Goal: Contribute content: Add original content to the website for others to see

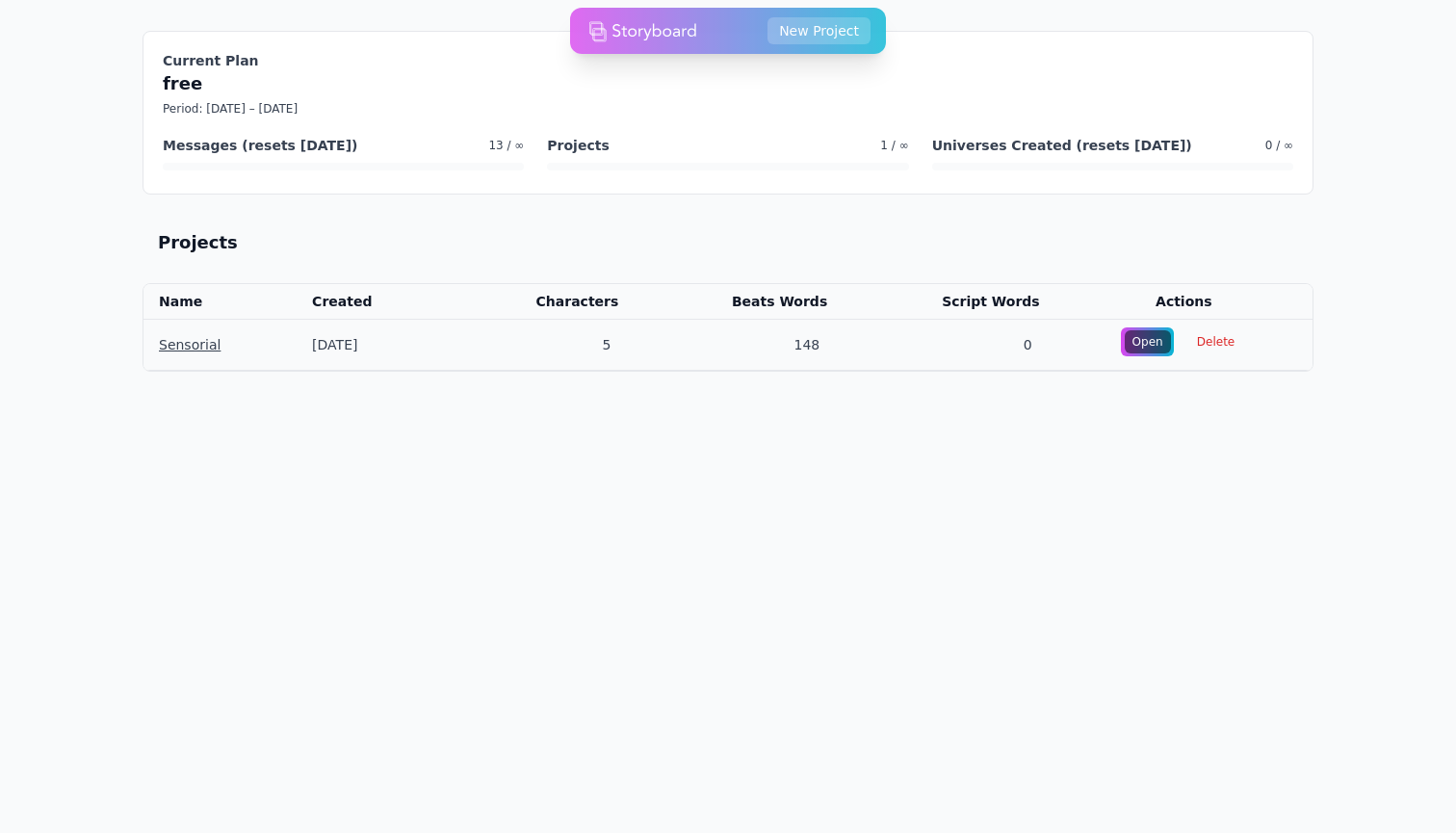
click at [199, 346] on link "Sensorial" at bounding box center [190, 345] width 62 height 16
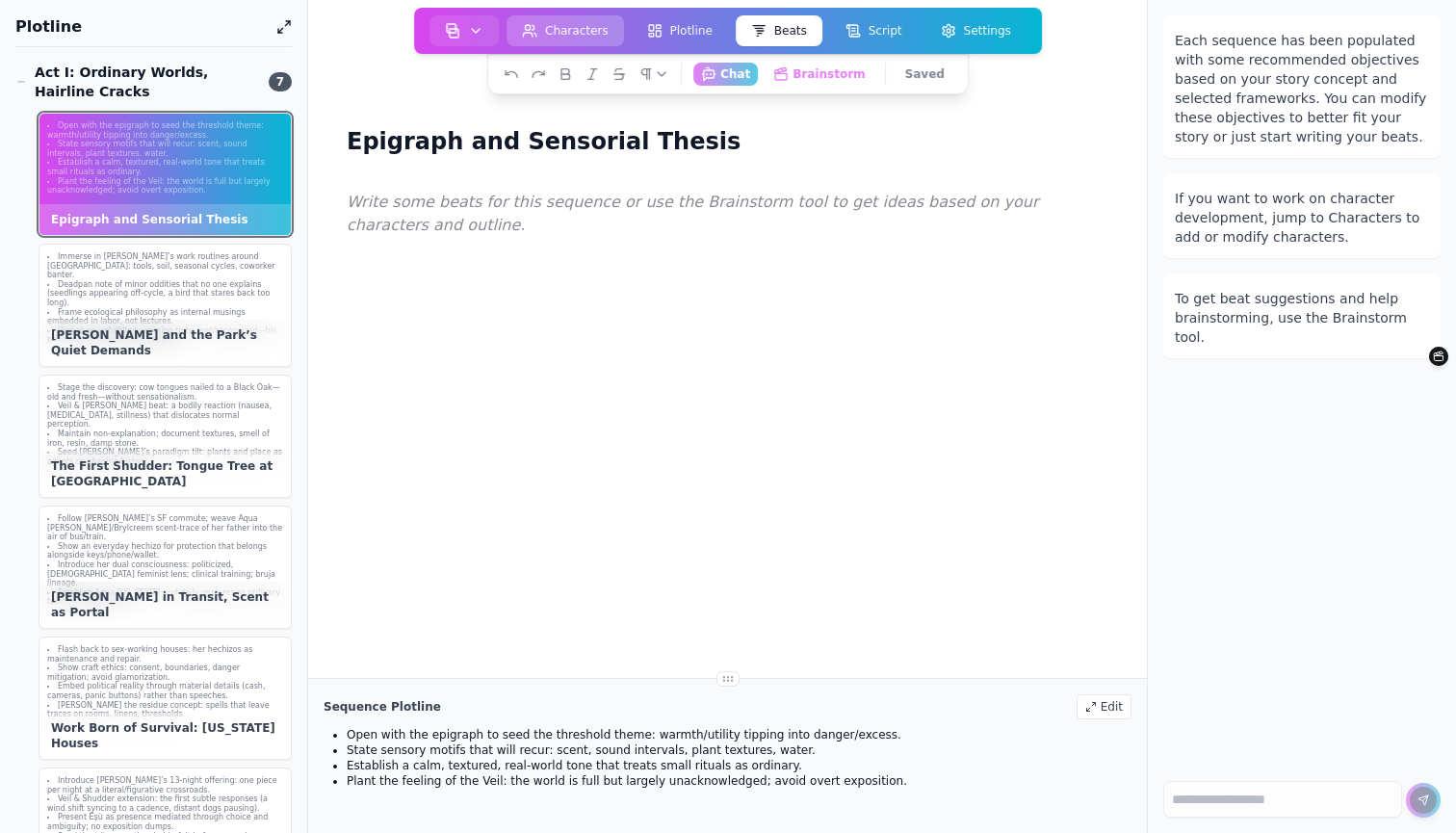
click at [562, 32] on button "Characters" at bounding box center [564, 30] width 117 height 30
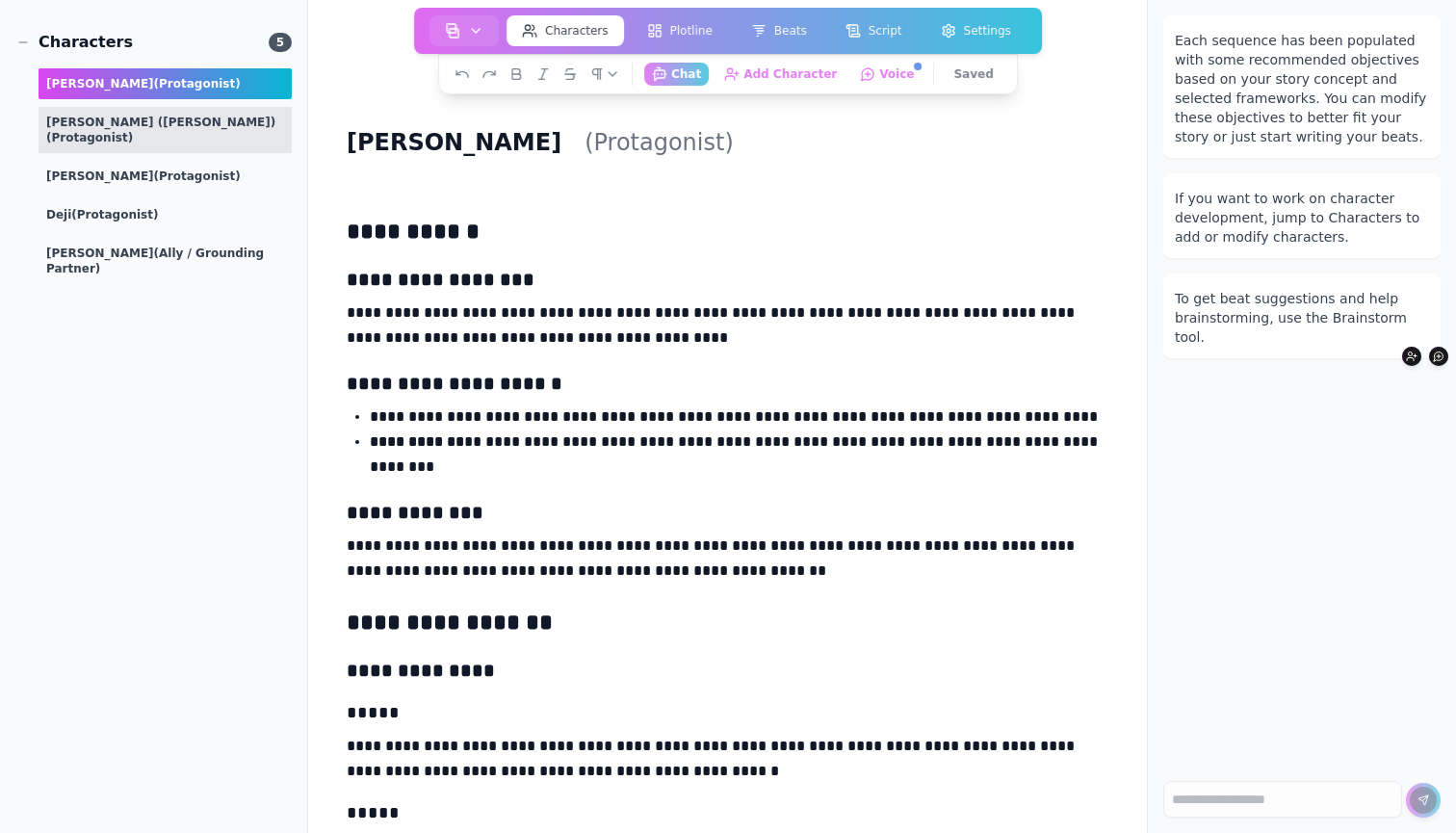
click at [144, 120] on div "Marty (Martin Vassallo) (protagonist)" at bounding box center [165, 130] width 254 height 46
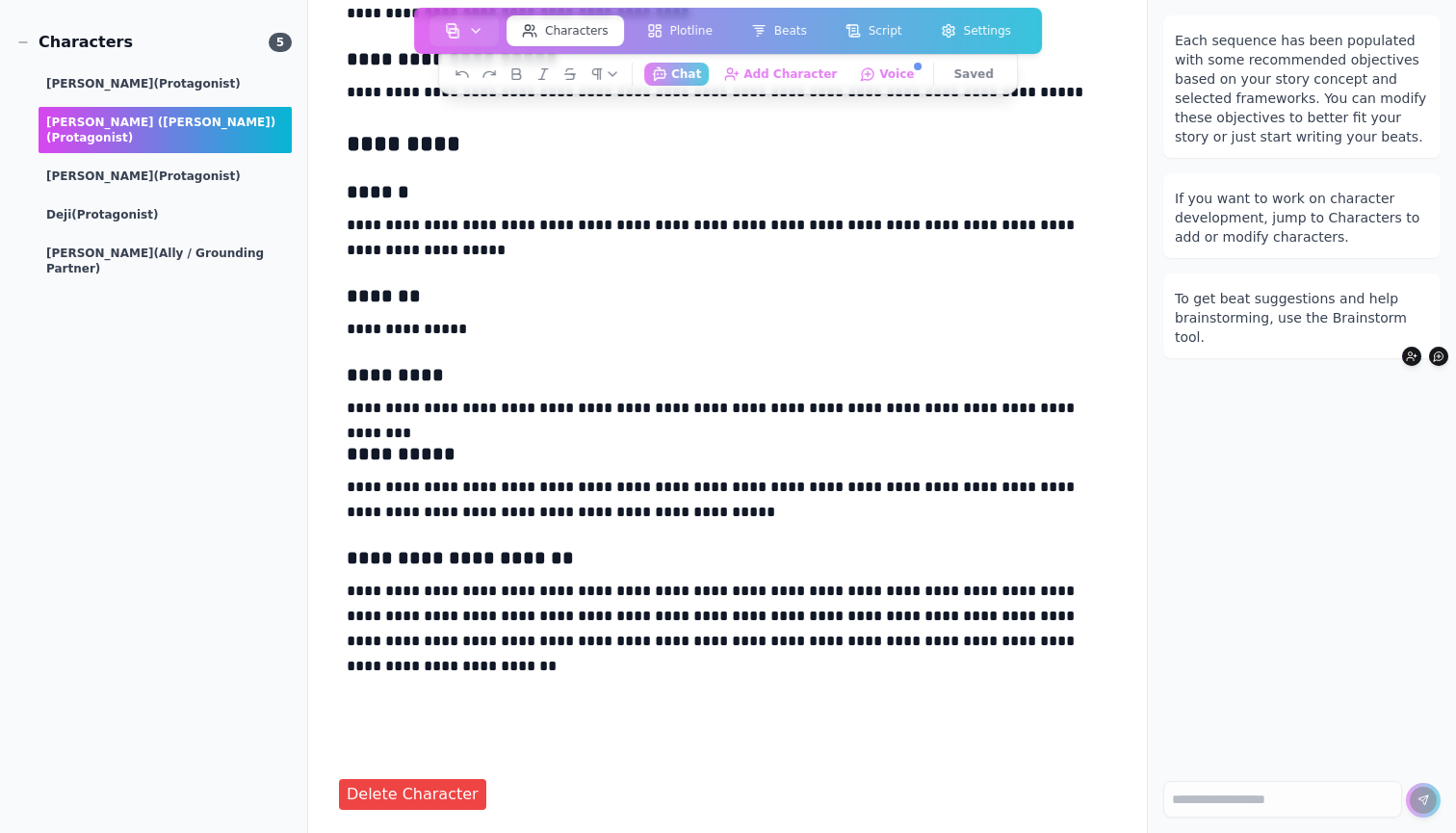
scroll to position [3426, 0]
click at [103, 247] on span "(Ally / Grounding Partner)" at bounding box center [154, 261] width 217 height 29
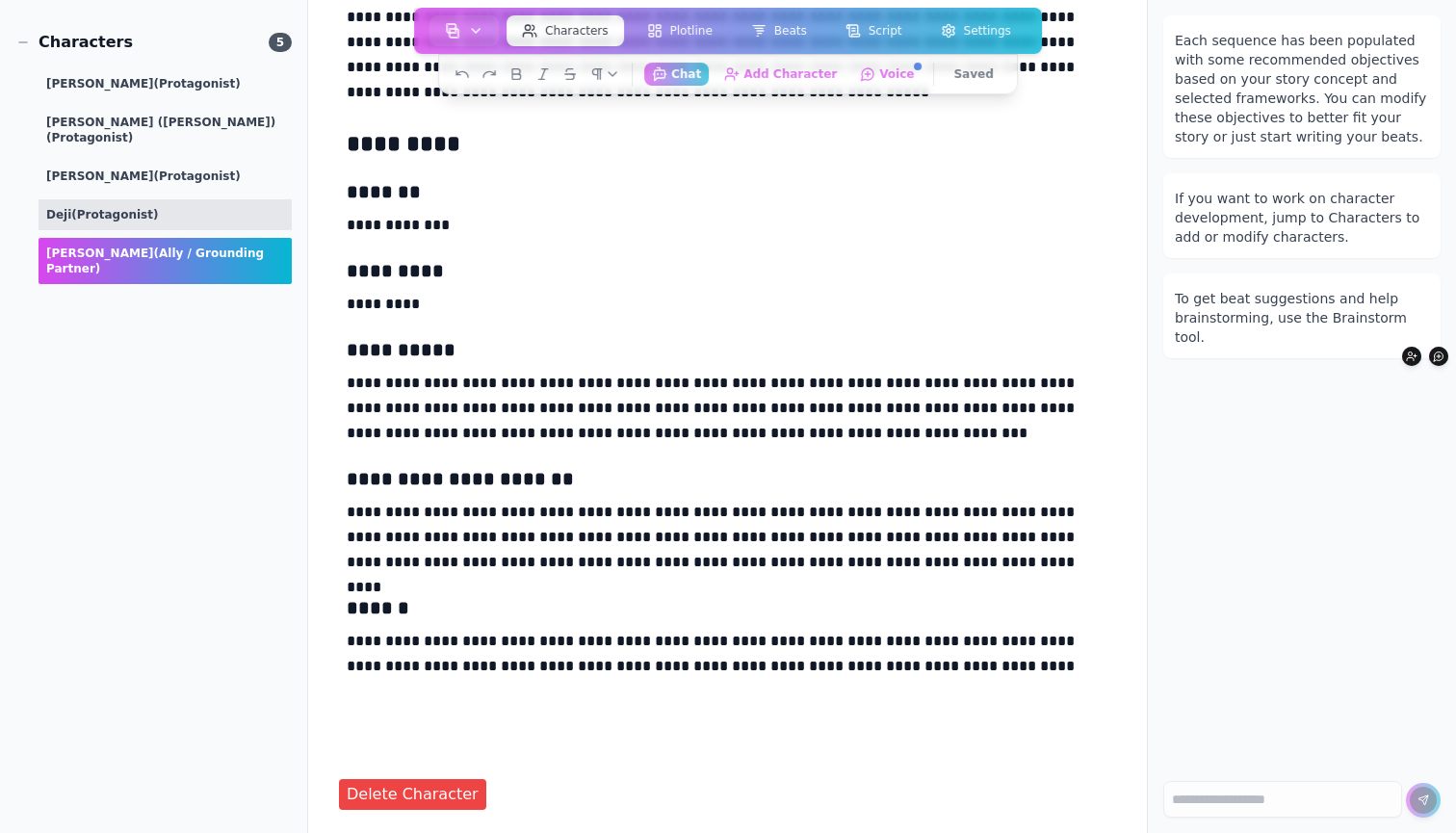
click at [109, 208] on span "(protagonist)" at bounding box center [114, 215] width 87 height 14
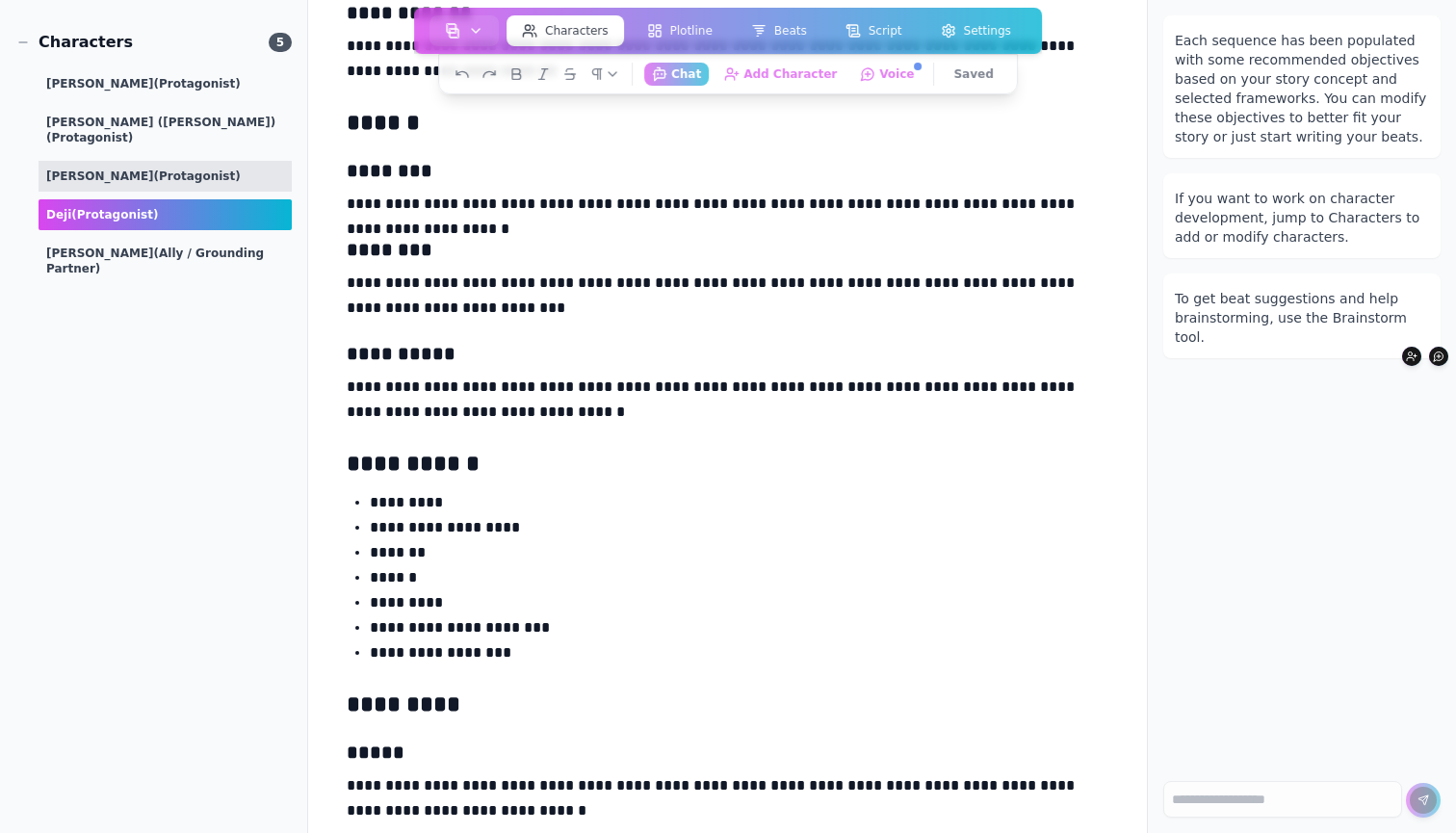
click at [114, 166] on div "Nayeli (protagonist)" at bounding box center [165, 176] width 254 height 30
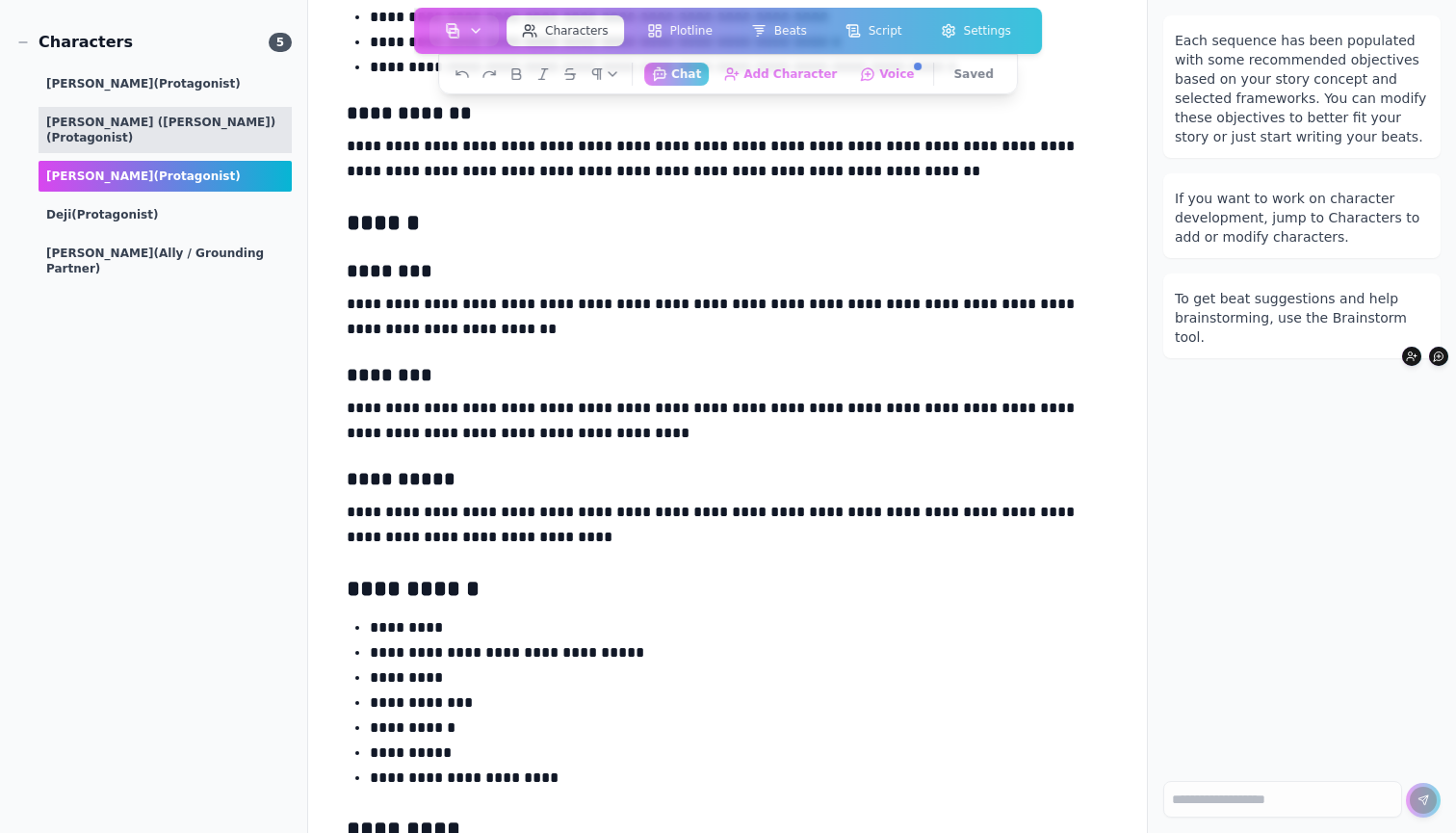
click at [114, 126] on div "Marty (Martin Vassallo) (protagonist)" at bounding box center [165, 130] width 254 height 46
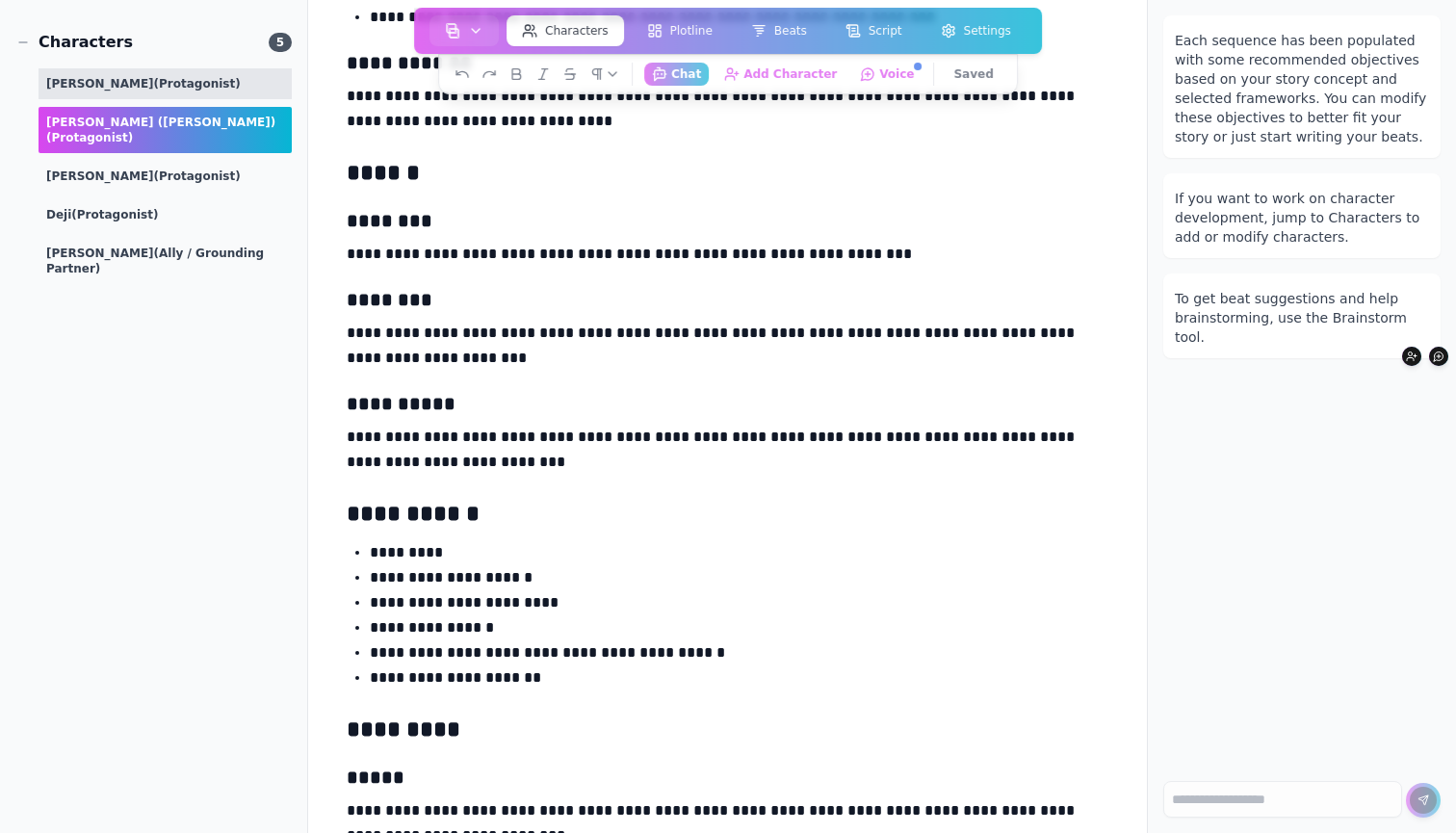
click at [117, 94] on div "Emil (protagonist)" at bounding box center [165, 84] width 254 height 30
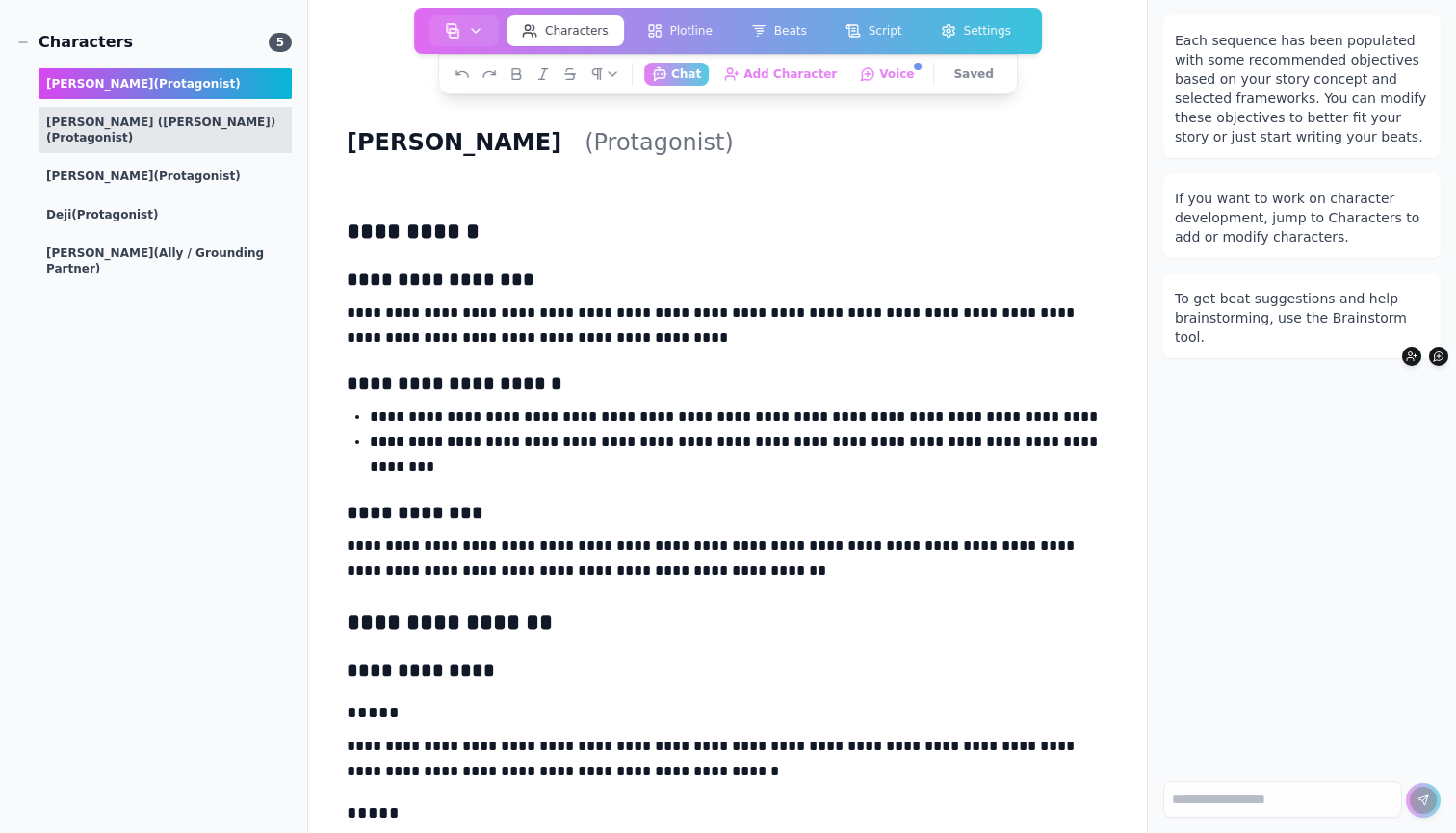
scroll to position [0, 0]
click at [91, 36] on div "Characters" at bounding box center [74, 42] width 117 height 24
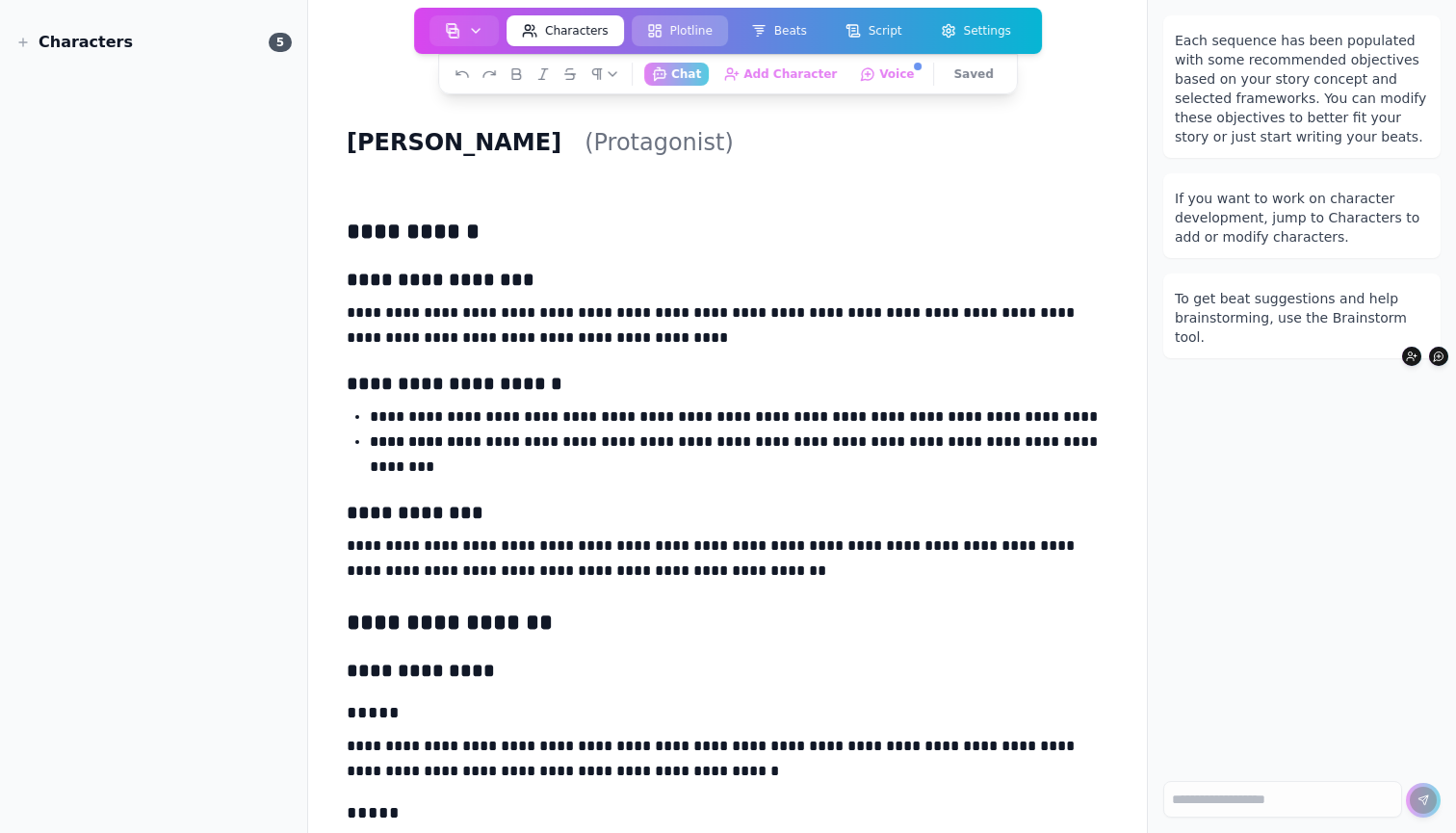
click at [709, 29] on button "Plotline" at bounding box center [679, 30] width 96 height 30
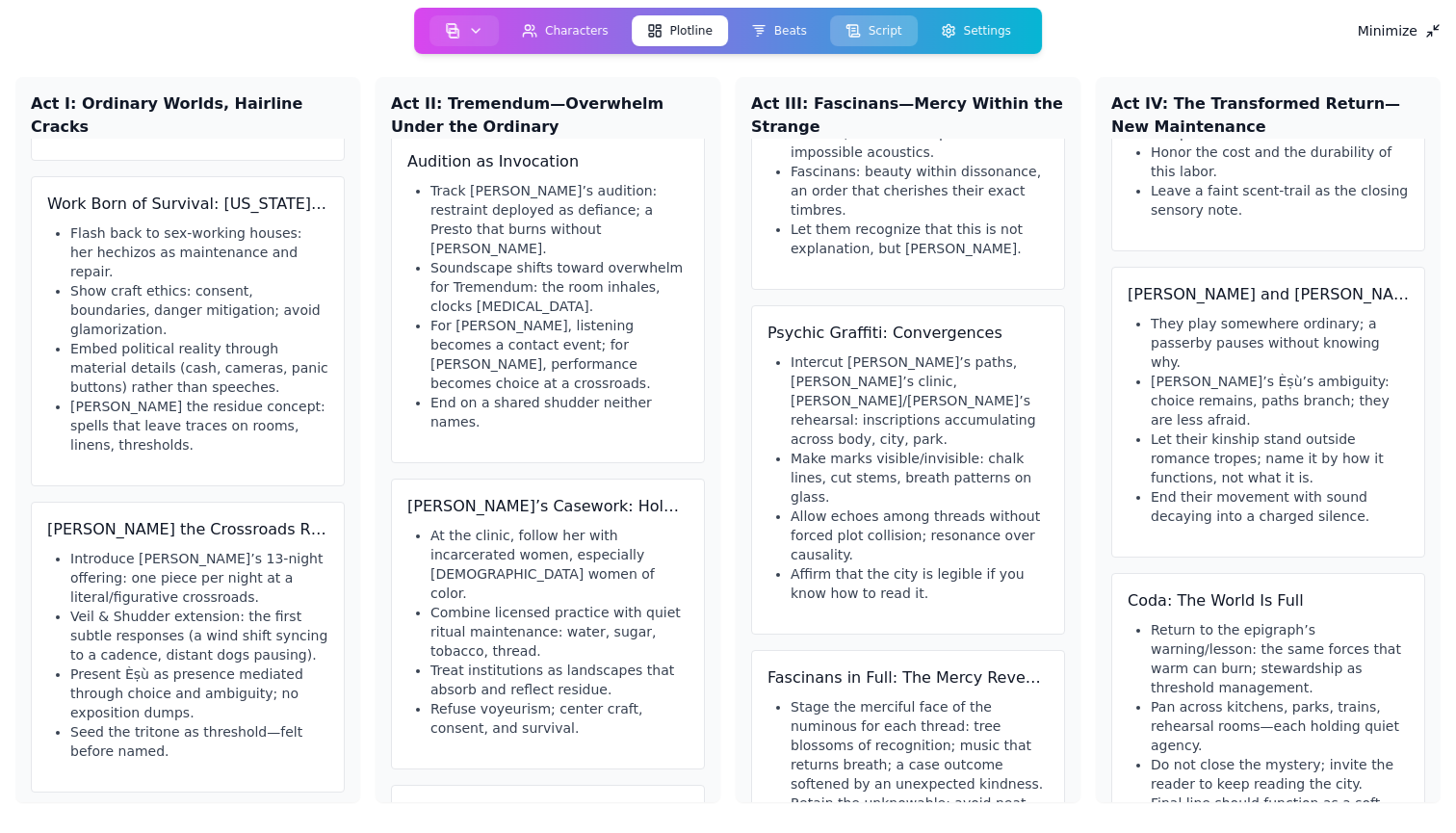
click at [889, 30] on button "Script" at bounding box center [873, 30] width 87 height 30
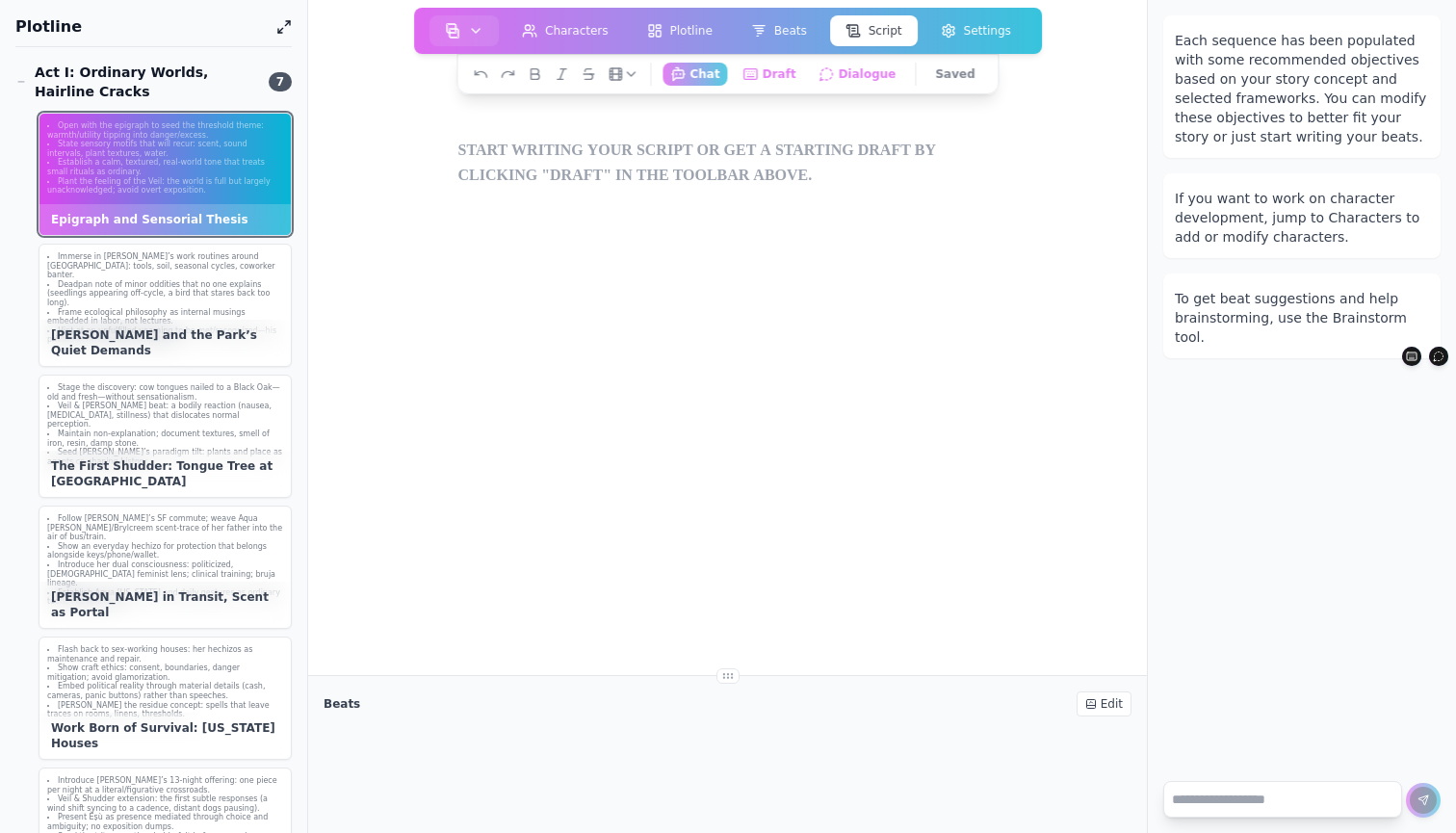
click at [1219, 803] on textarea at bounding box center [1282, 799] width 239 height 36
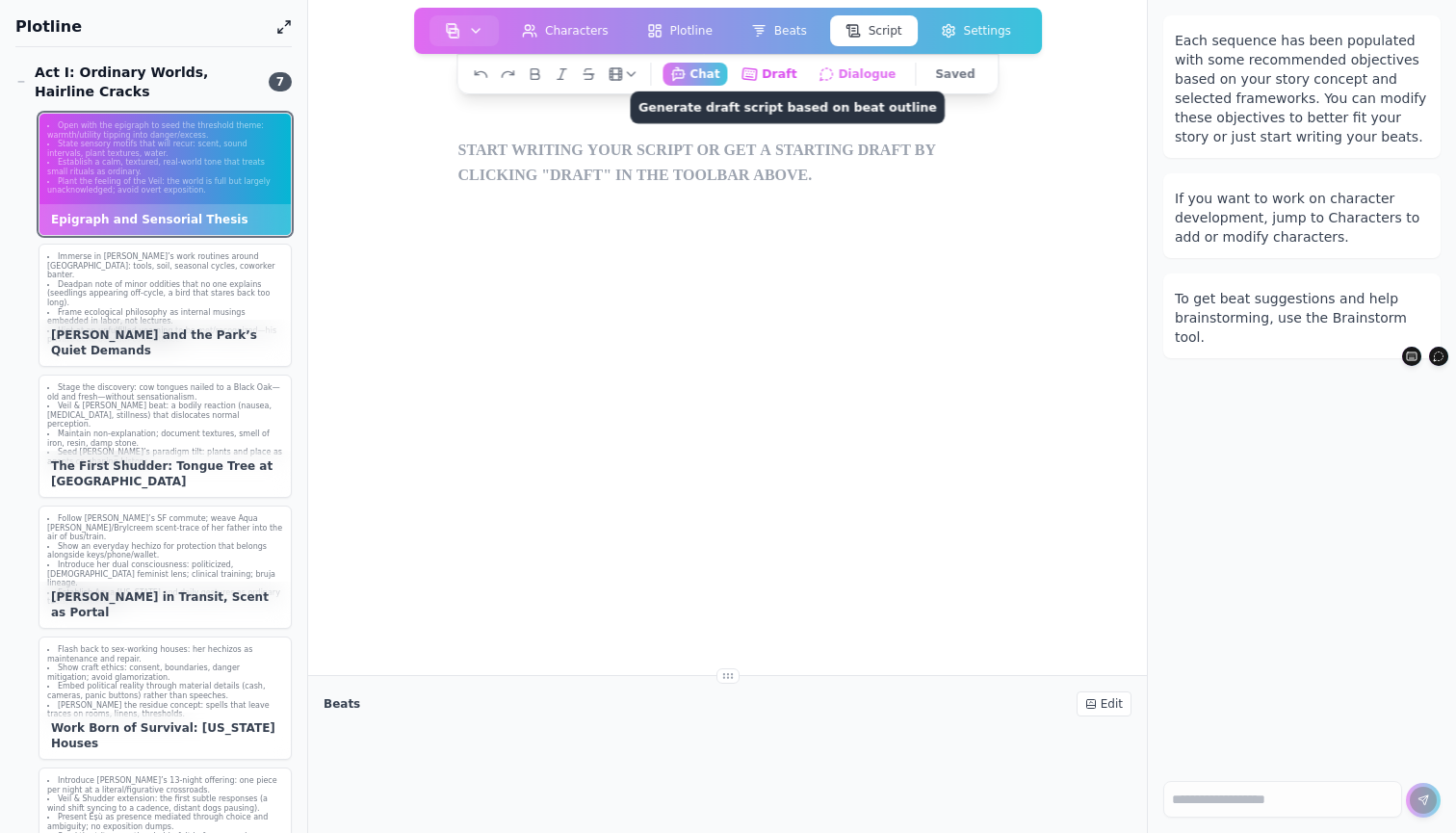
click at [758, 69] on icon "button" at bounding box center [749, 75] width 18 height 18
click at [757, 78] on rect "button" at bounding box center [749, 75] width 15 height 13
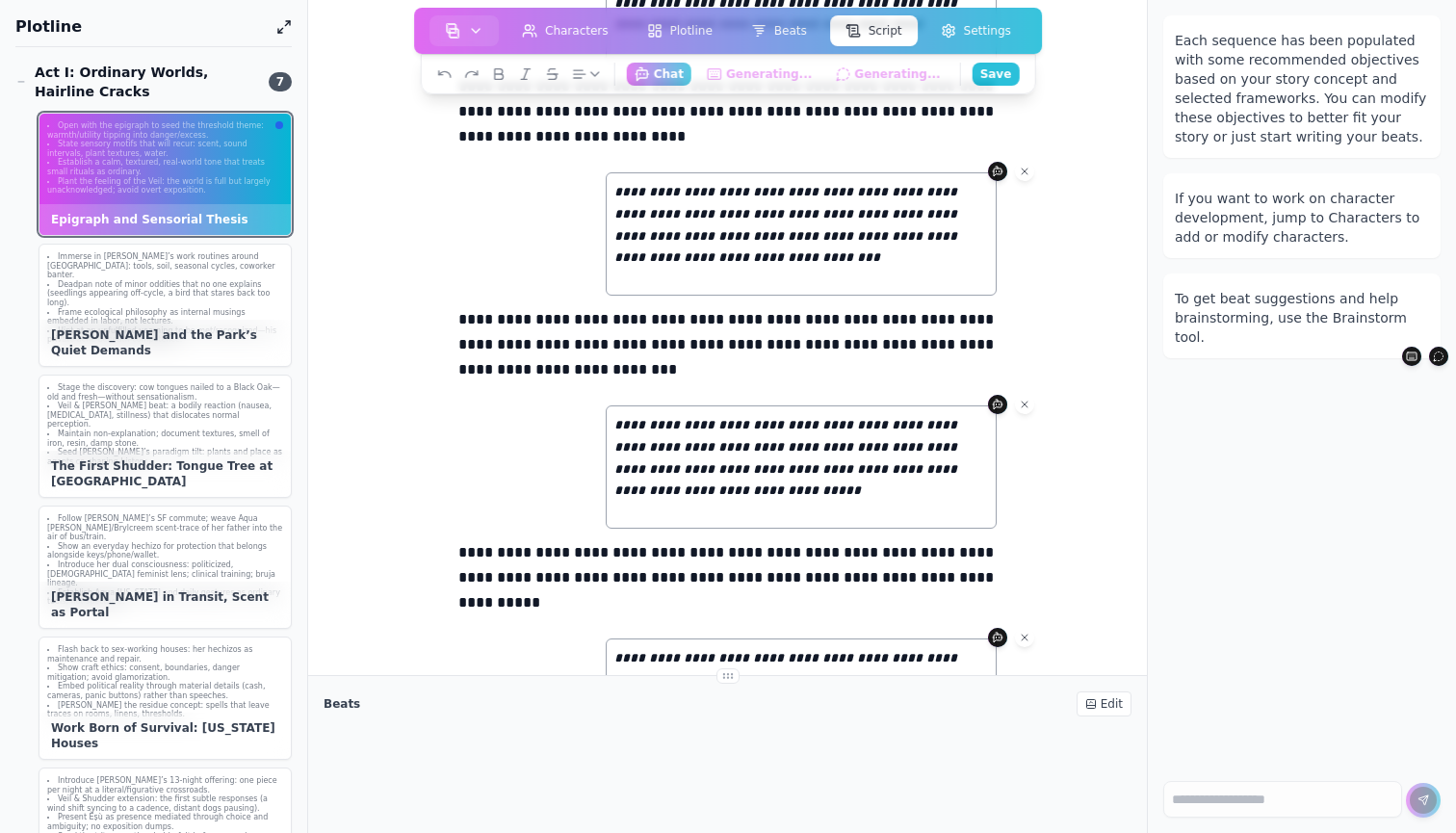
scroll to position [606, 0]
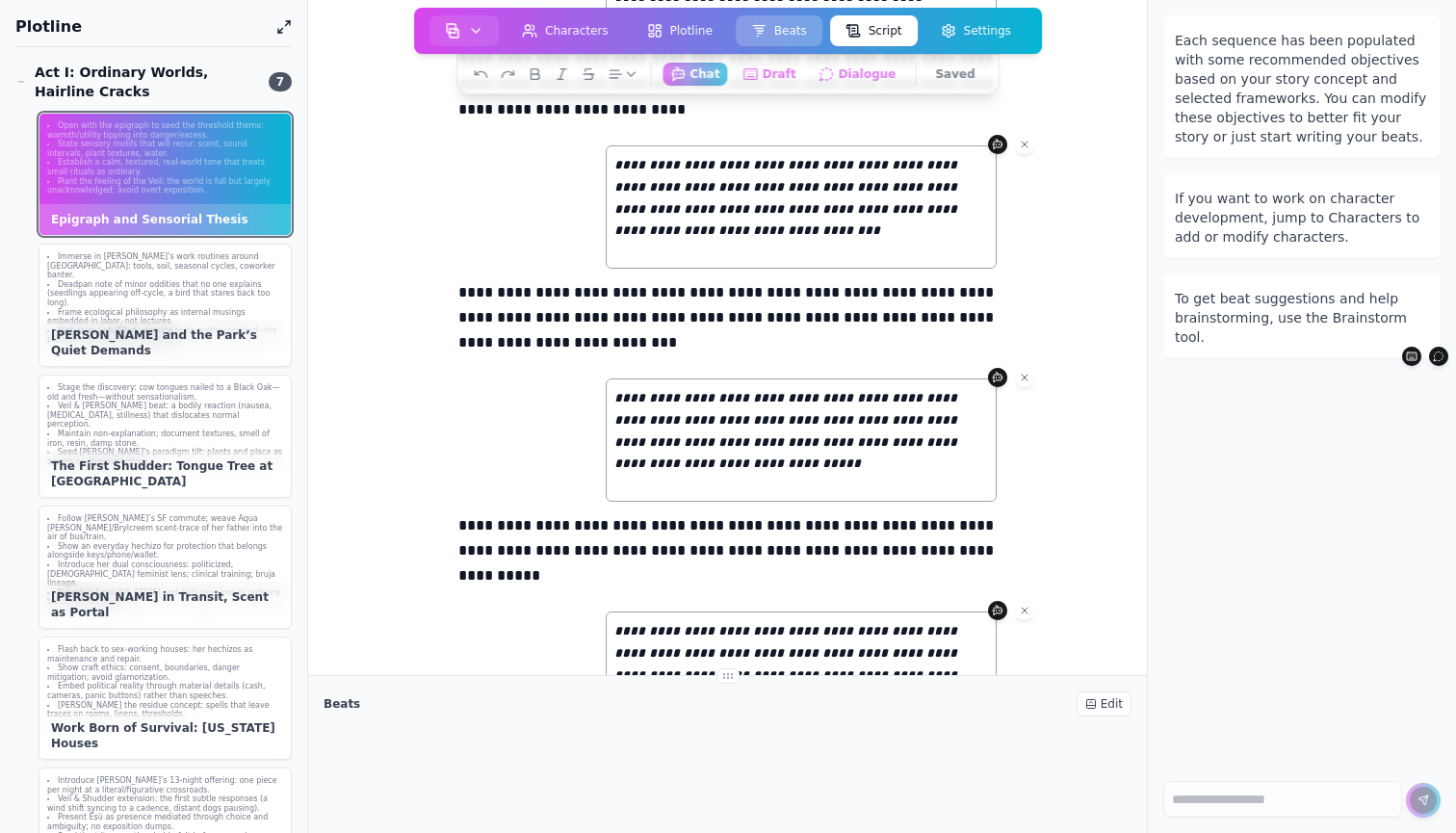
click at [772, 29] on button "Beats" at bounding box center [779, 30] width 87 height 30
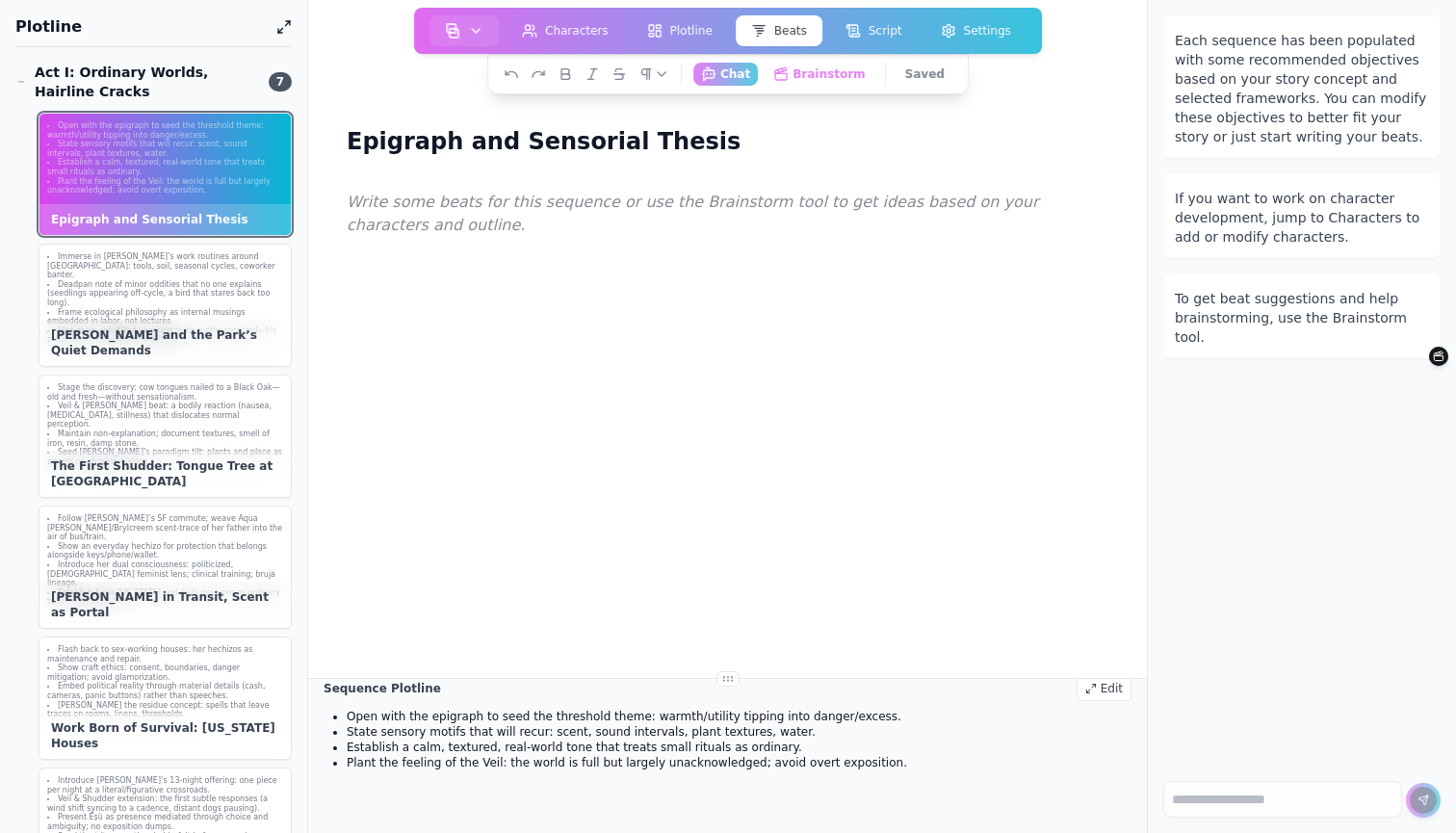
scroll to position [5, 0]
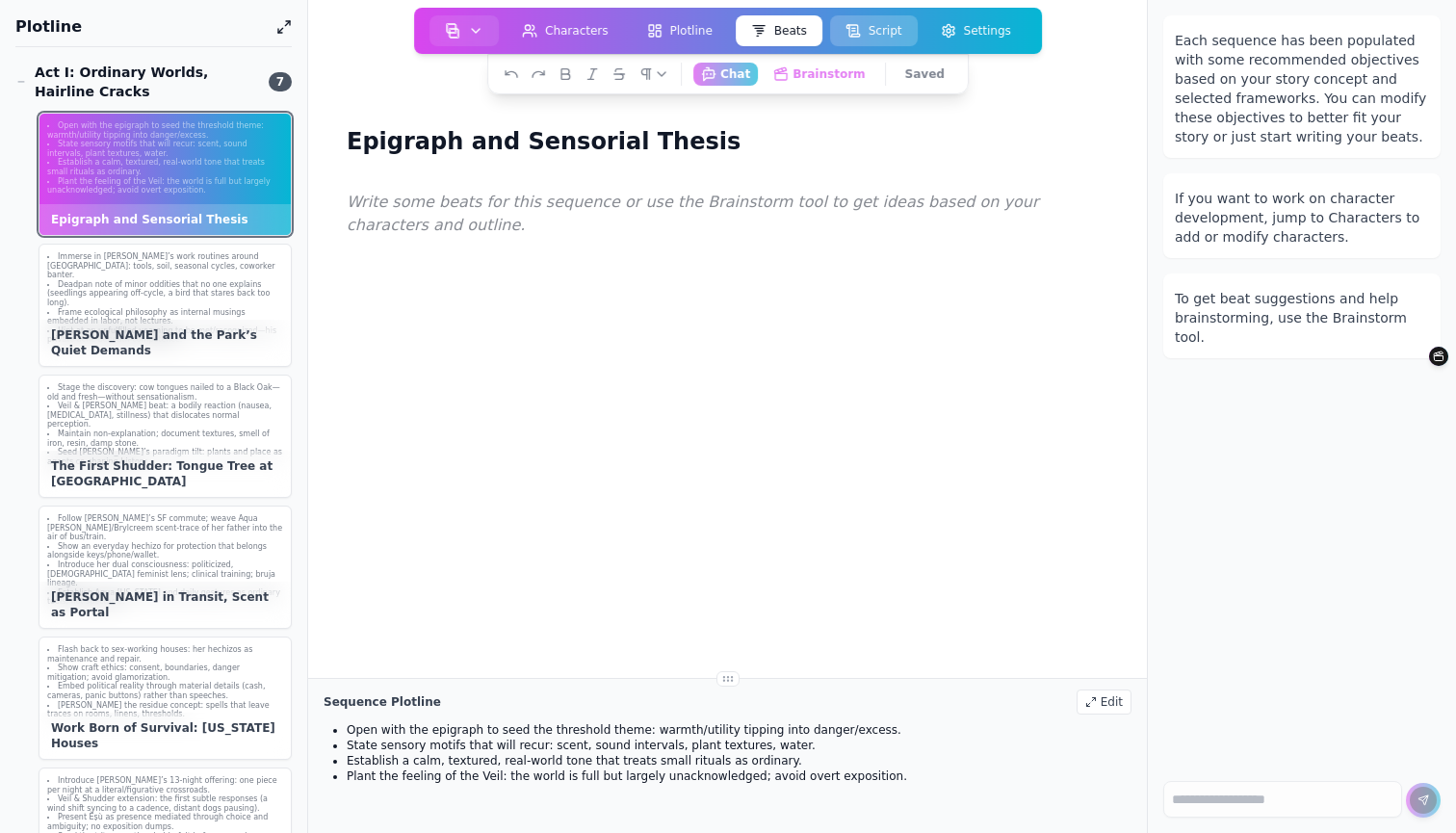
click at [873, 29] on button "Script" at bounding box center [873, 30] width 87 height 30
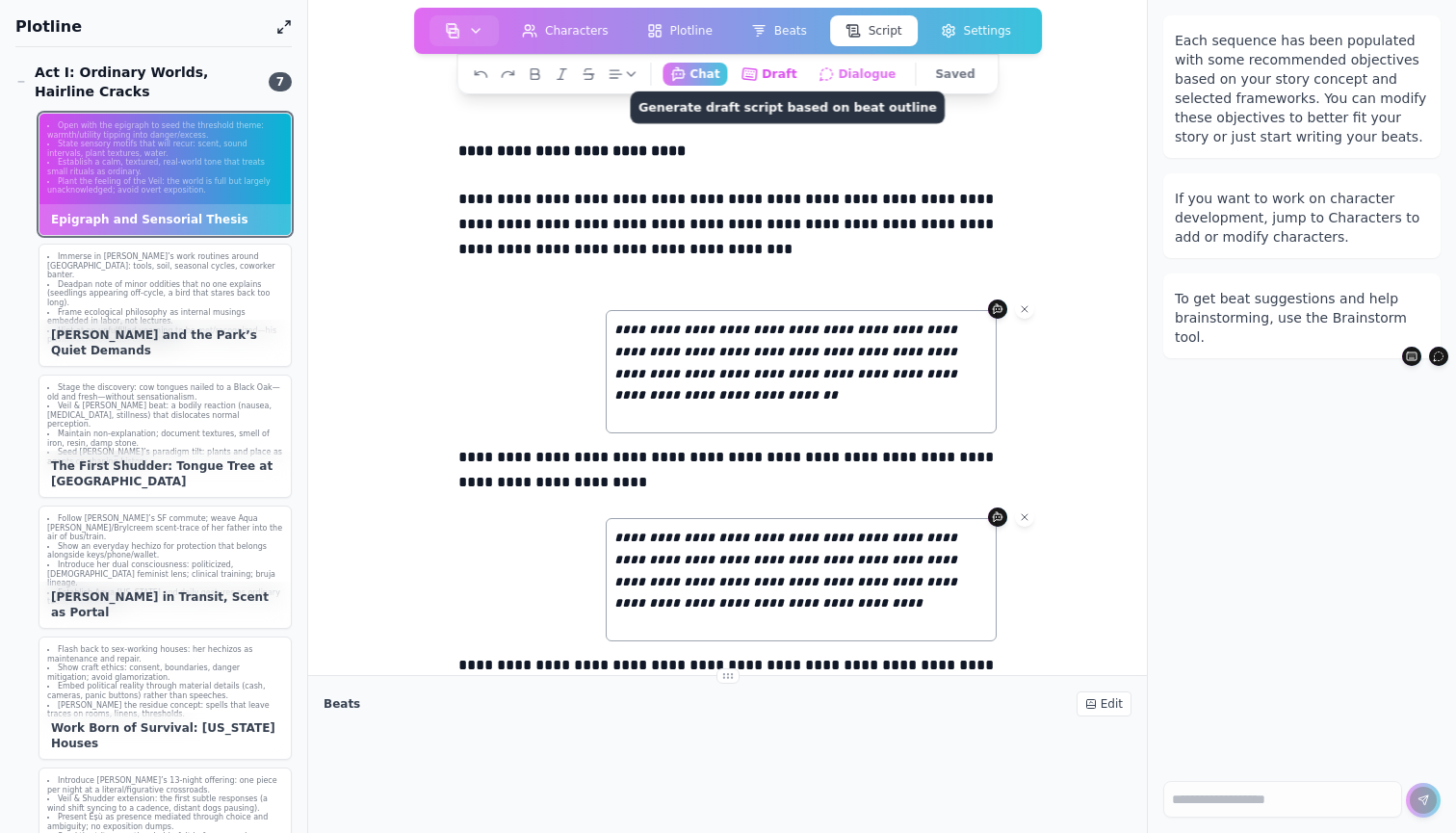
click at [785, 78] on button "Draft Generate draft script based on beat outline" at bounding box center [769, 74] width 71 height 24
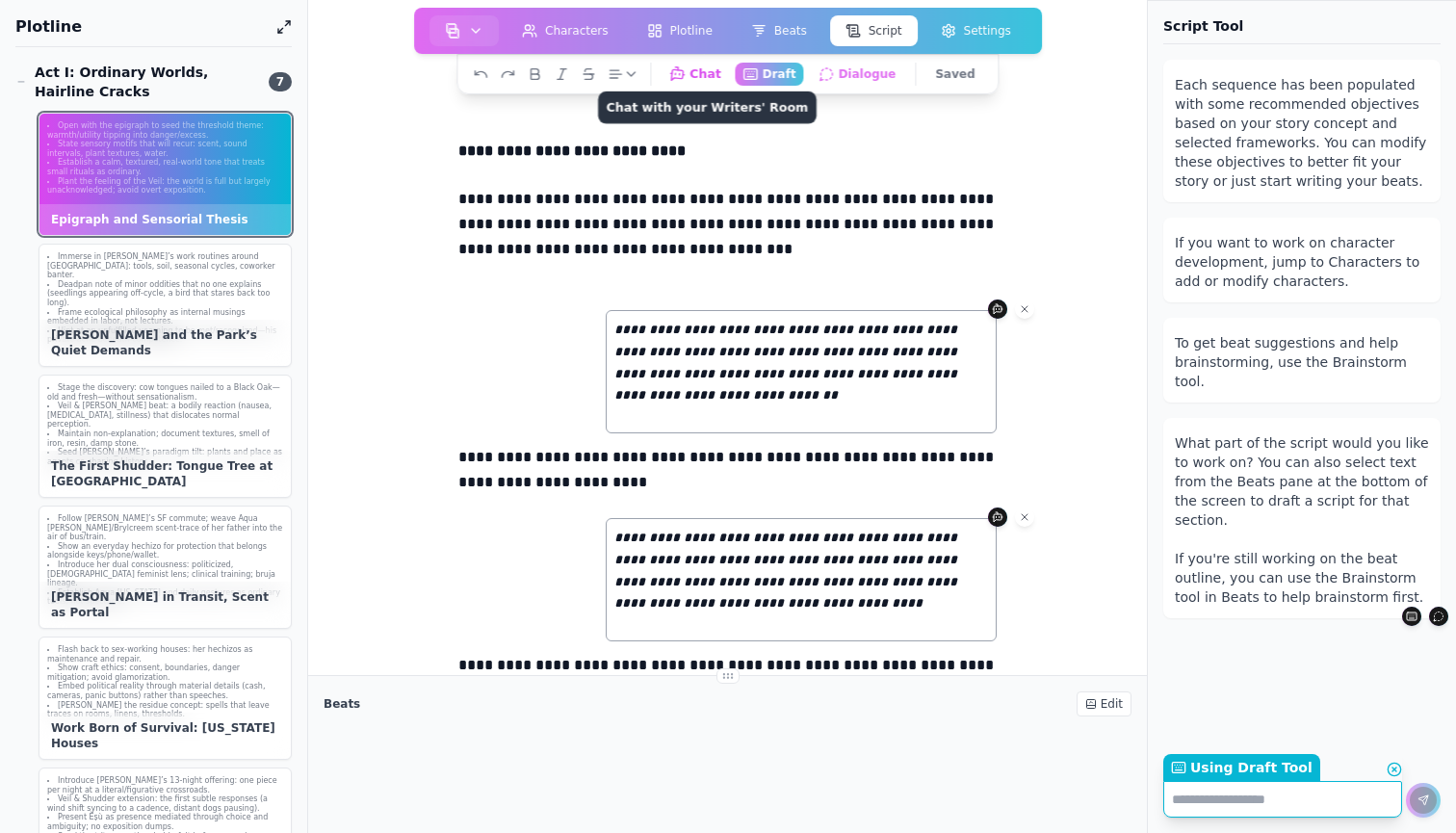
click at [713, 69] on button "Chat Chat with your Writers' Room" at bounding box center [696, 74] width 69 height 24
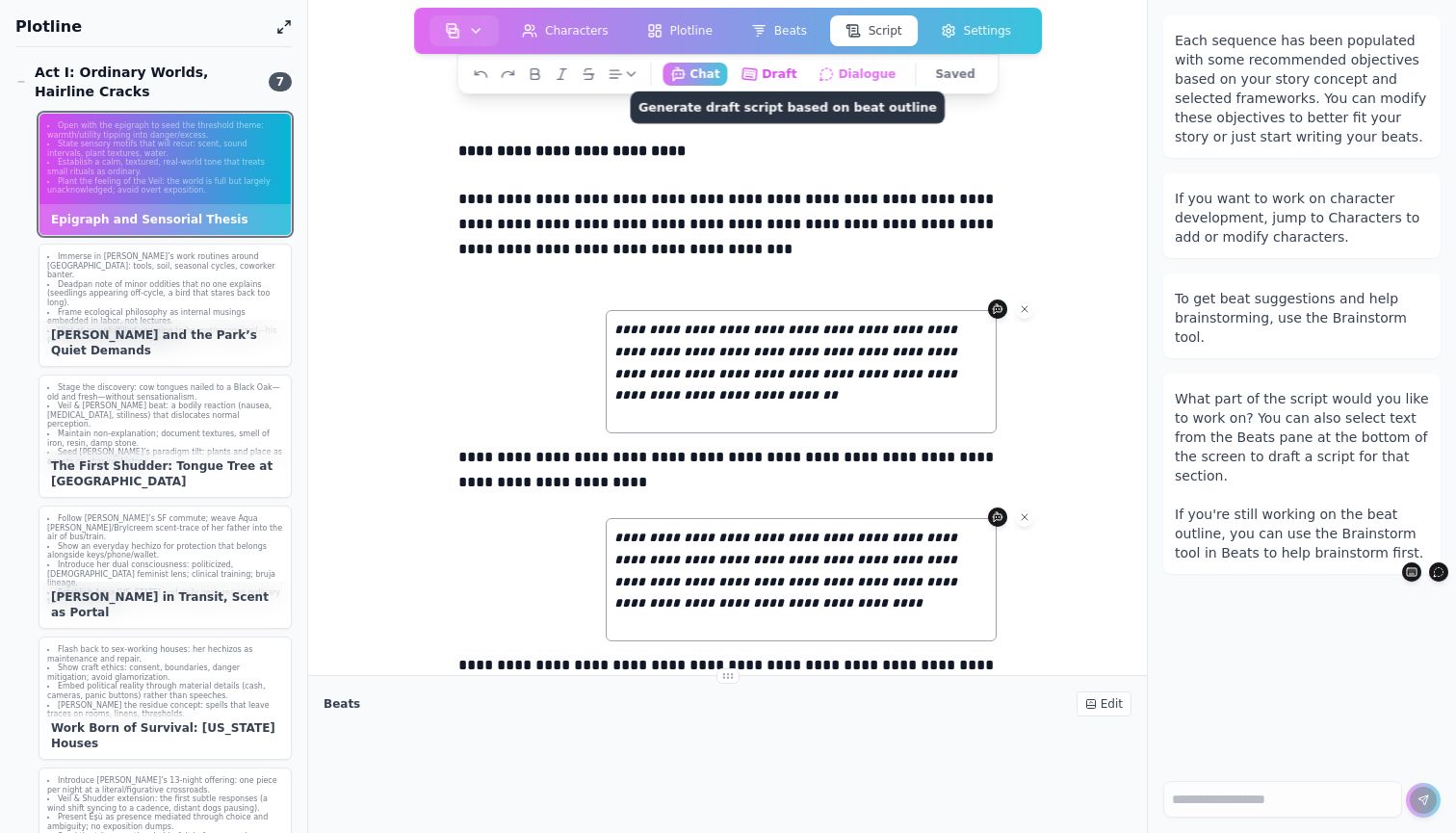
click at [776, 75] on button "Draft Generate draft script based on beat outline" at bounding box center [769, 74] width 71 height 24
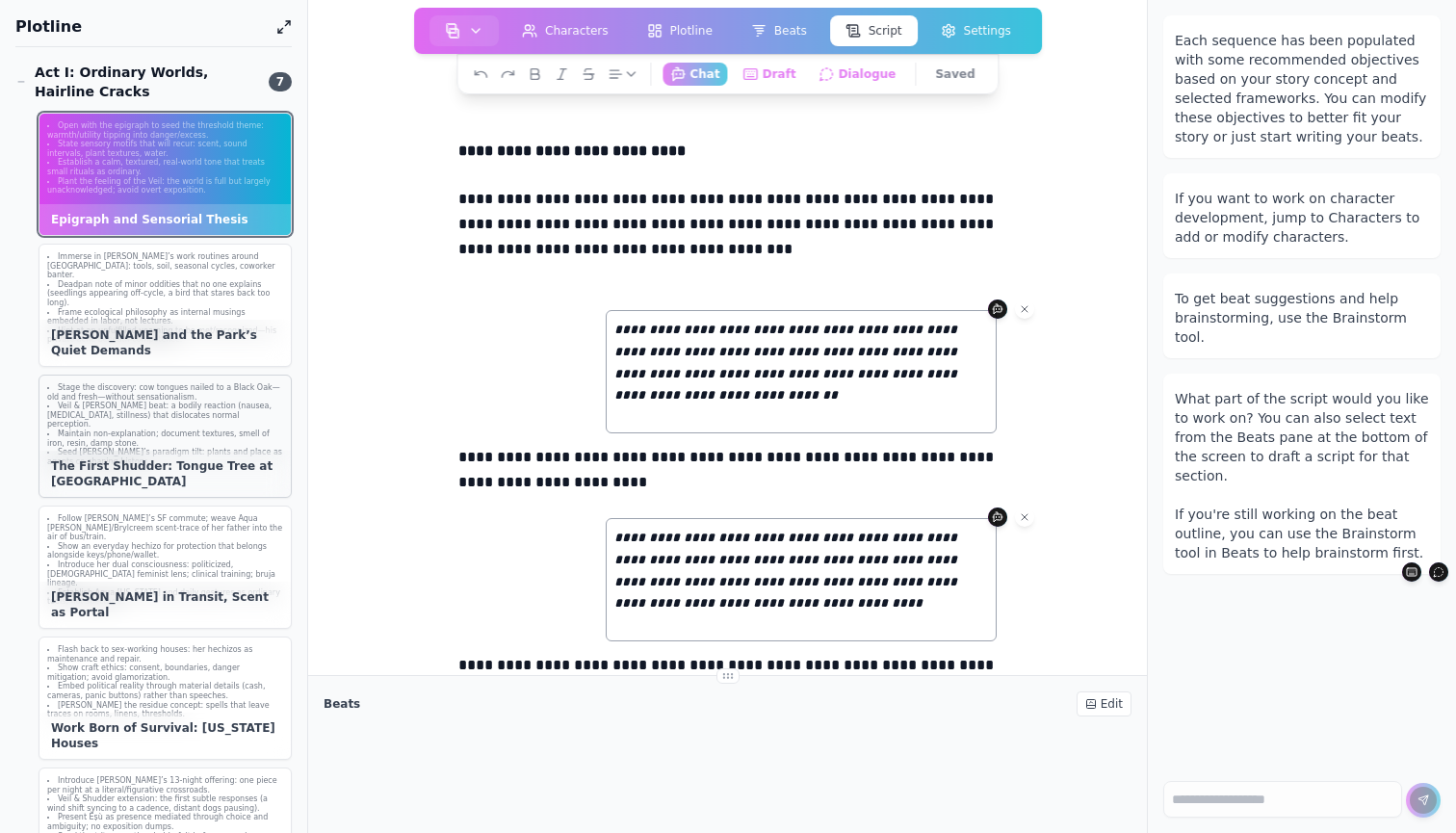
click at [215, 430] on li "Veil & Shudder beat: a bodily reaction (nausea, vertigo, stillness) that disloc…" at bounding box center [165, 415] width 236 height 28
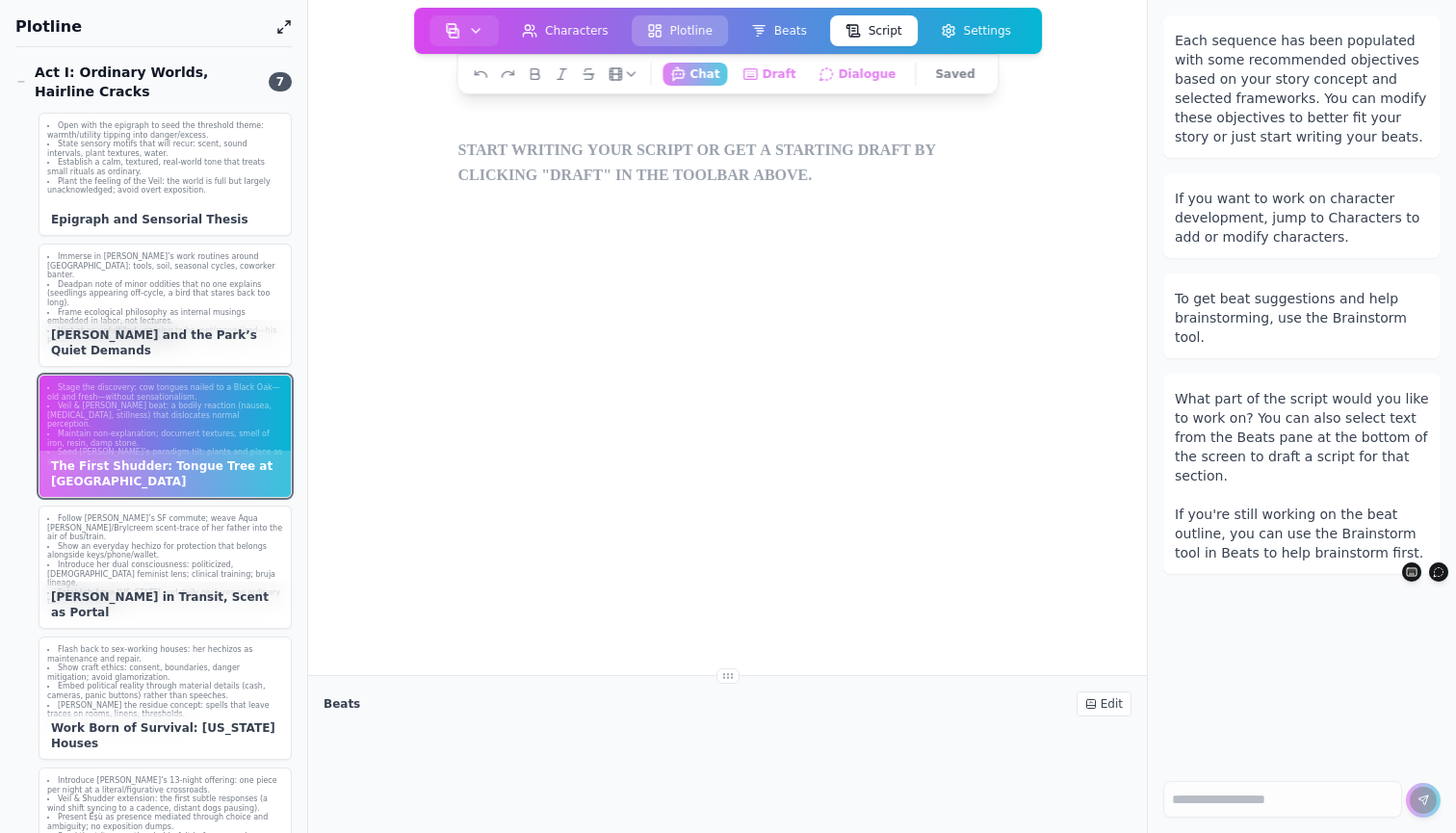
click at [685, 24] on button "Plotline" at bounding box center [679, 30] width 96 height 30
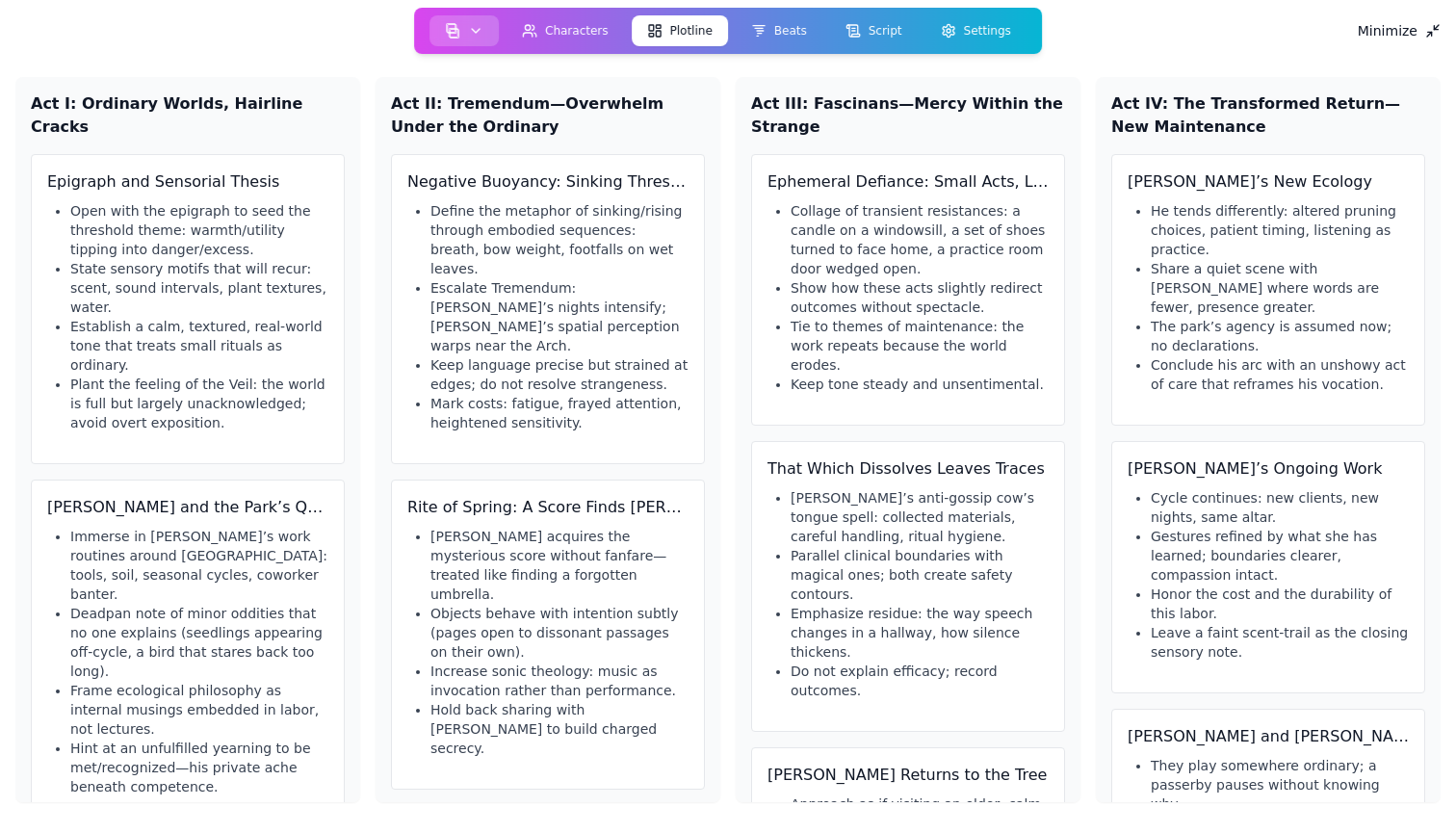
click at [480, 29] on icon "button" at bounding box center [476, 31] width 16 height 16
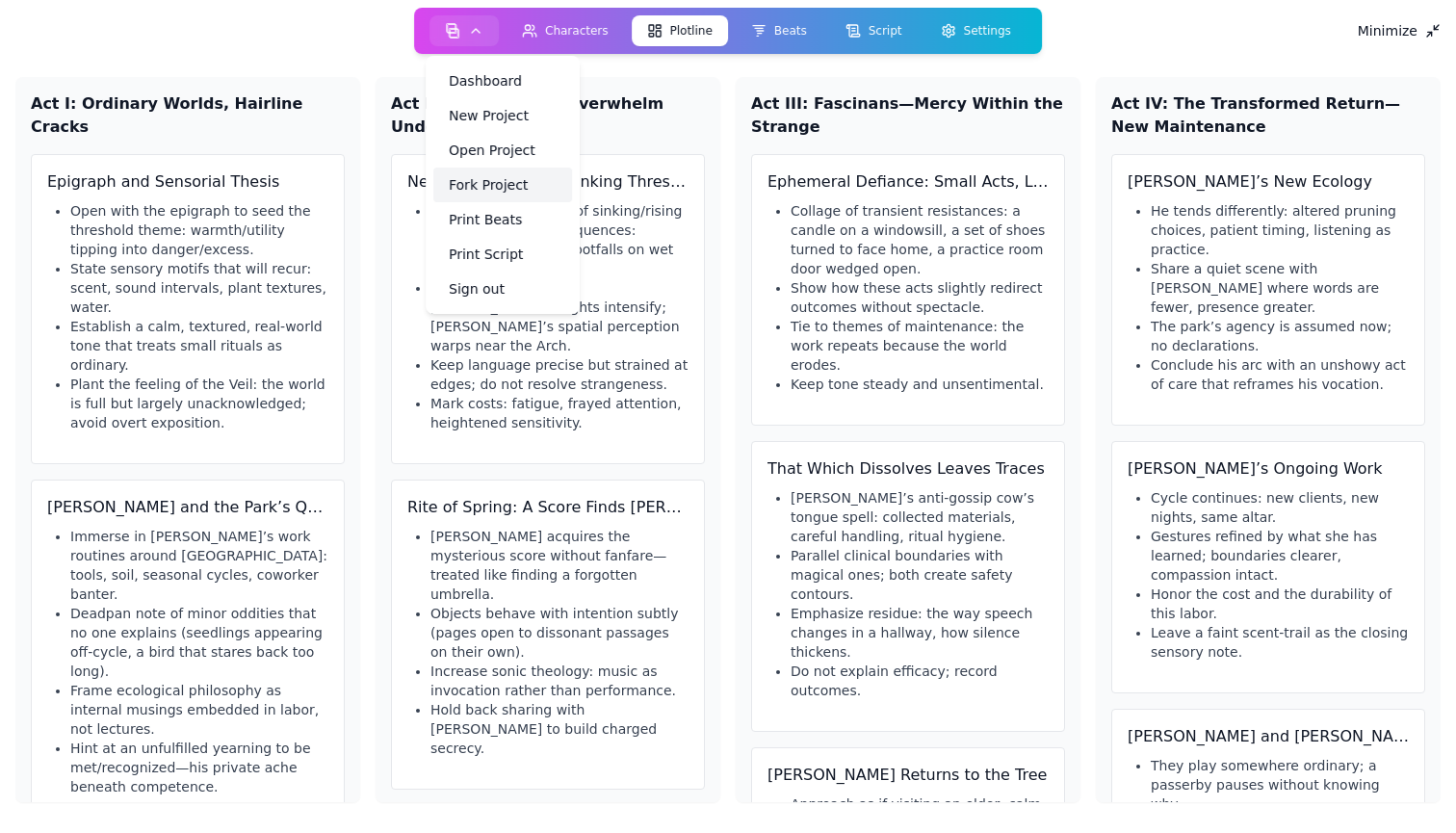
click at [497, 184] on link "Fork Project" at bounding box center [502, 184] width 139 height 34
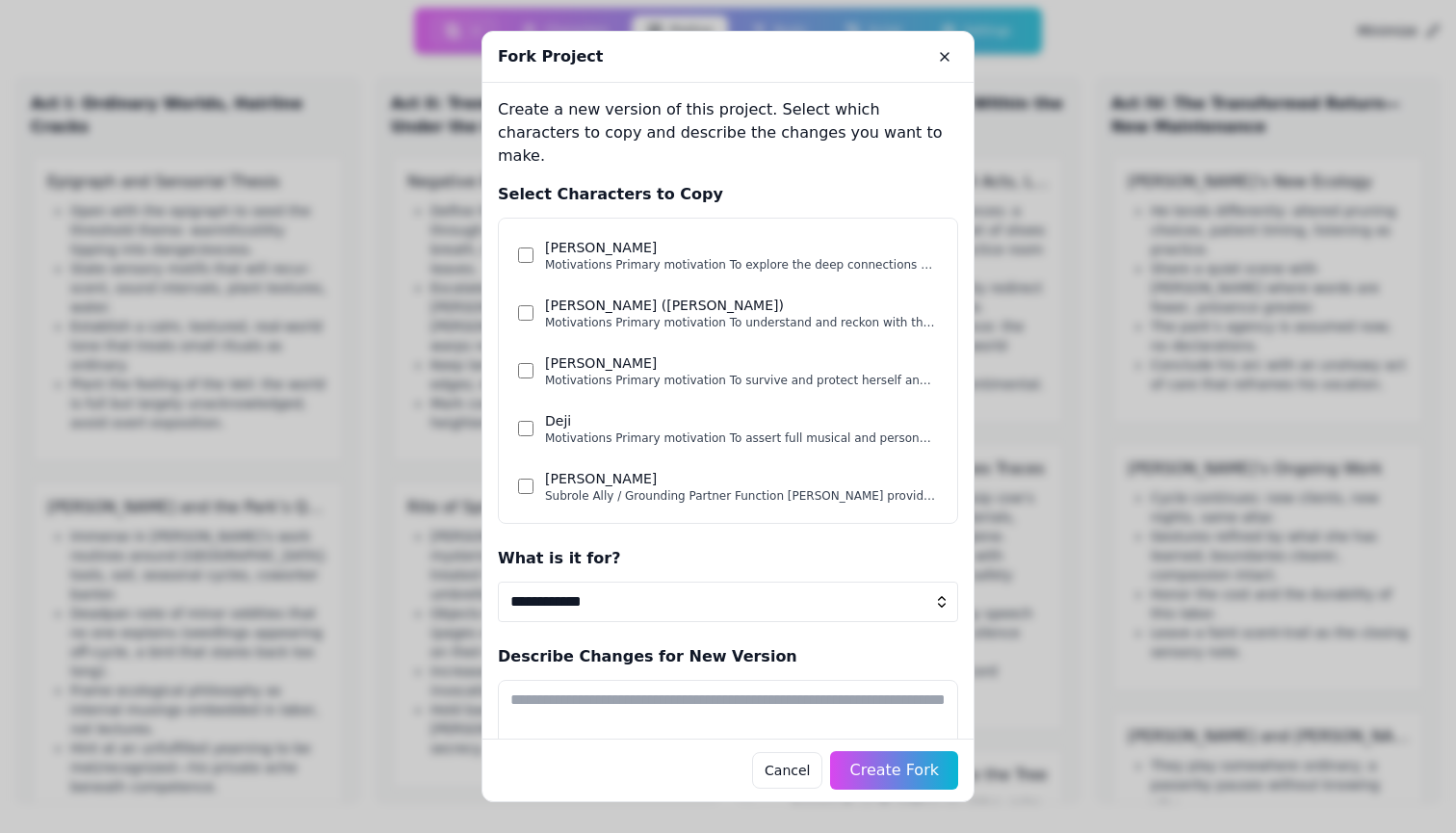
select select "**"
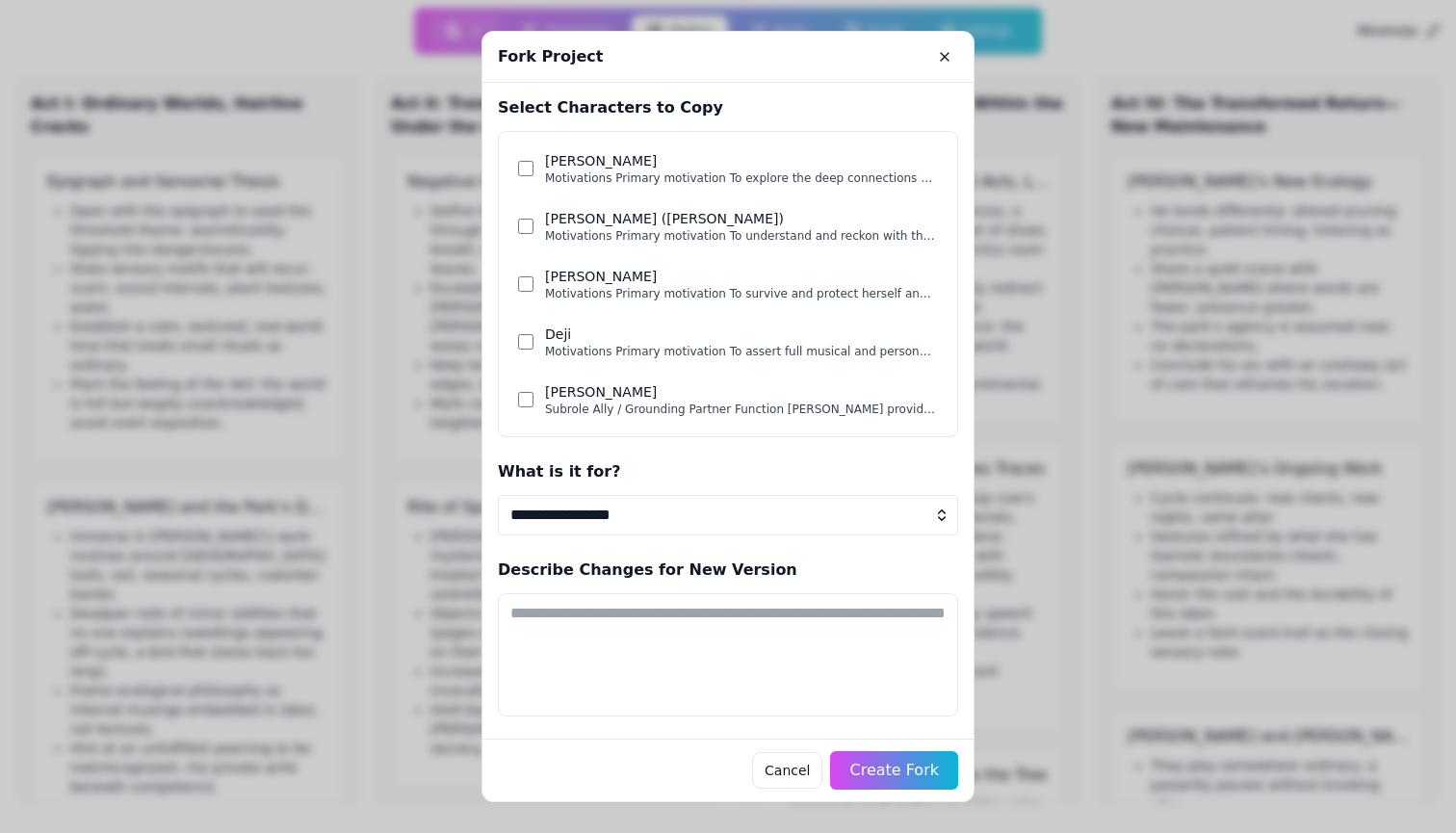
scroll to position [86, 0]
click at [792, 772] on button "Cancel" at bounding box center [786, 770] width 70 height 36
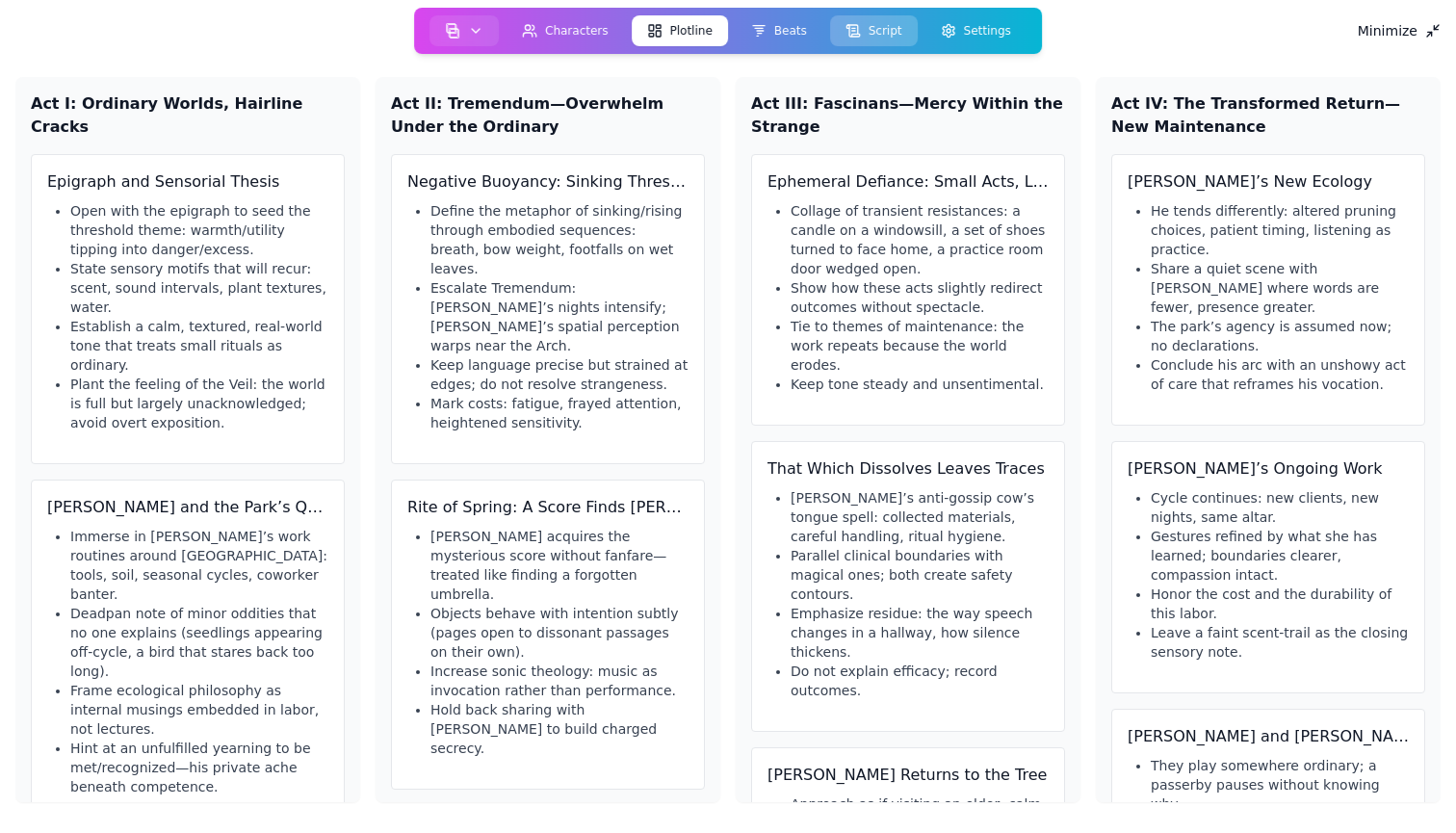
click at [854, 30] on icon at bounding box center [853, 30] width 3 height 0
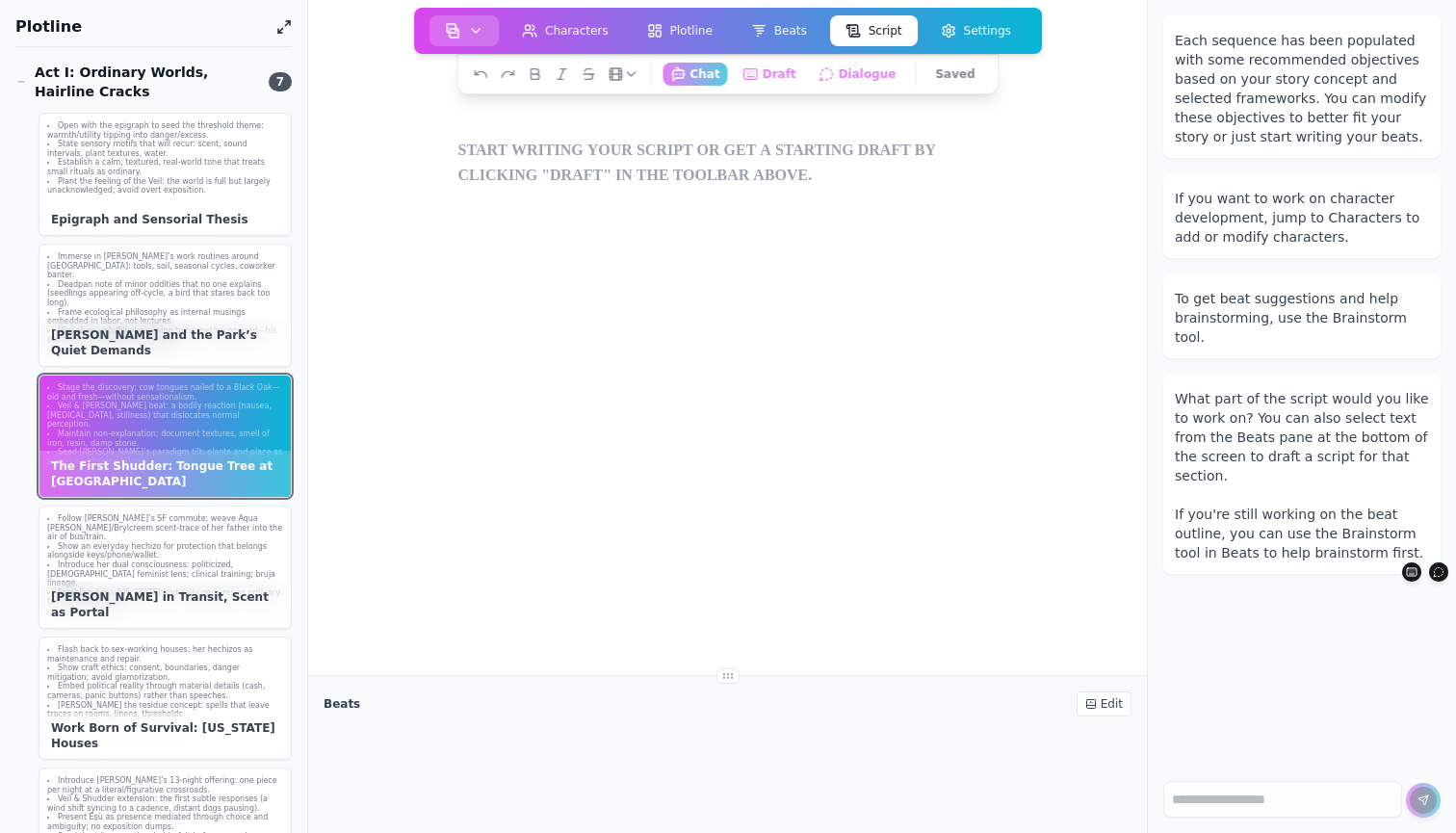
click at [482, 26] on icon "button" at bounding box center [476, 31] width 16 height 16
click at [513, 178] on link "Fork Project" at bounding box center [502, 184] width 139 height 34
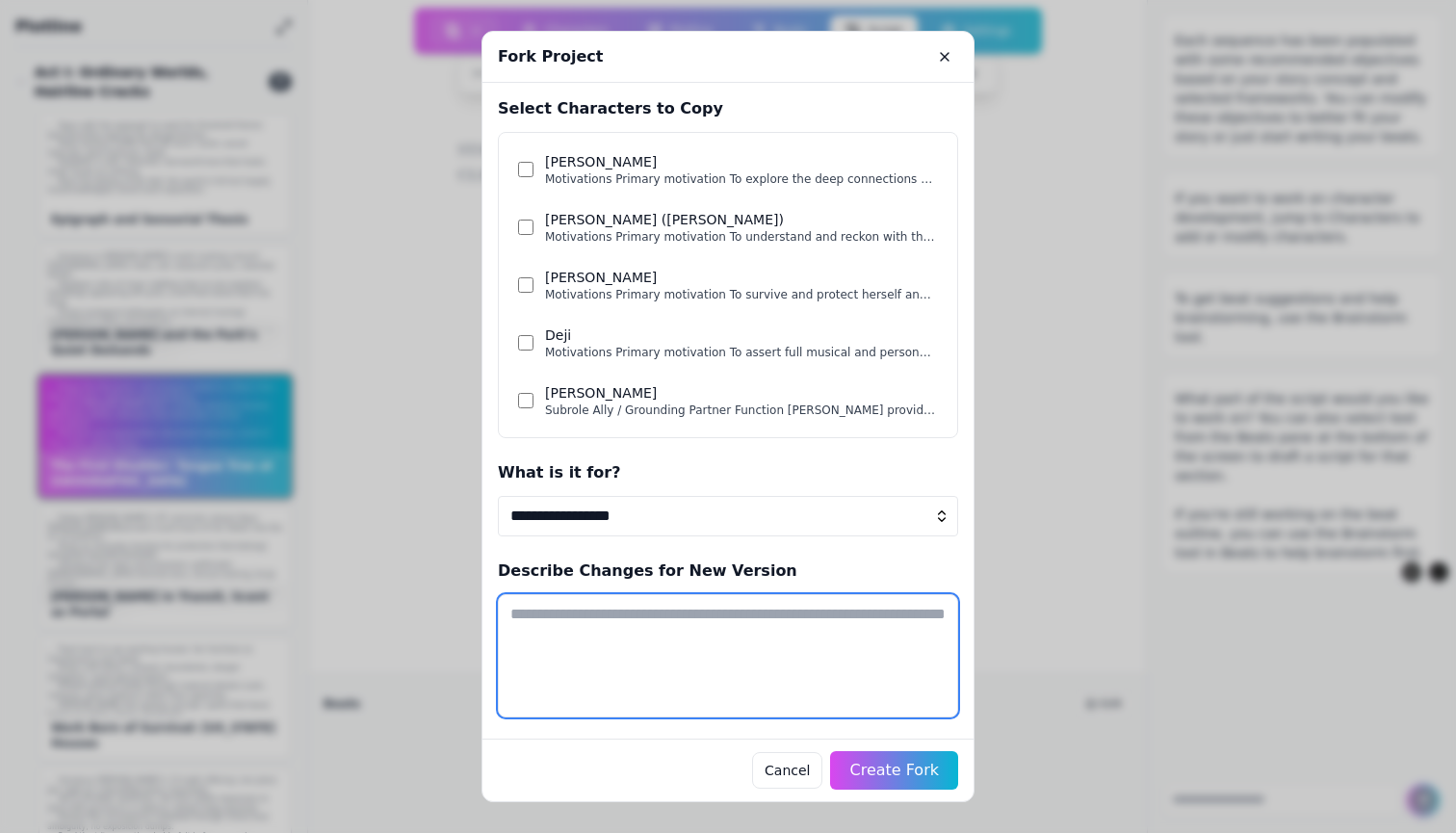
click at [789, 607] on textarea at bounding box center [728, 655] width 460 height 123
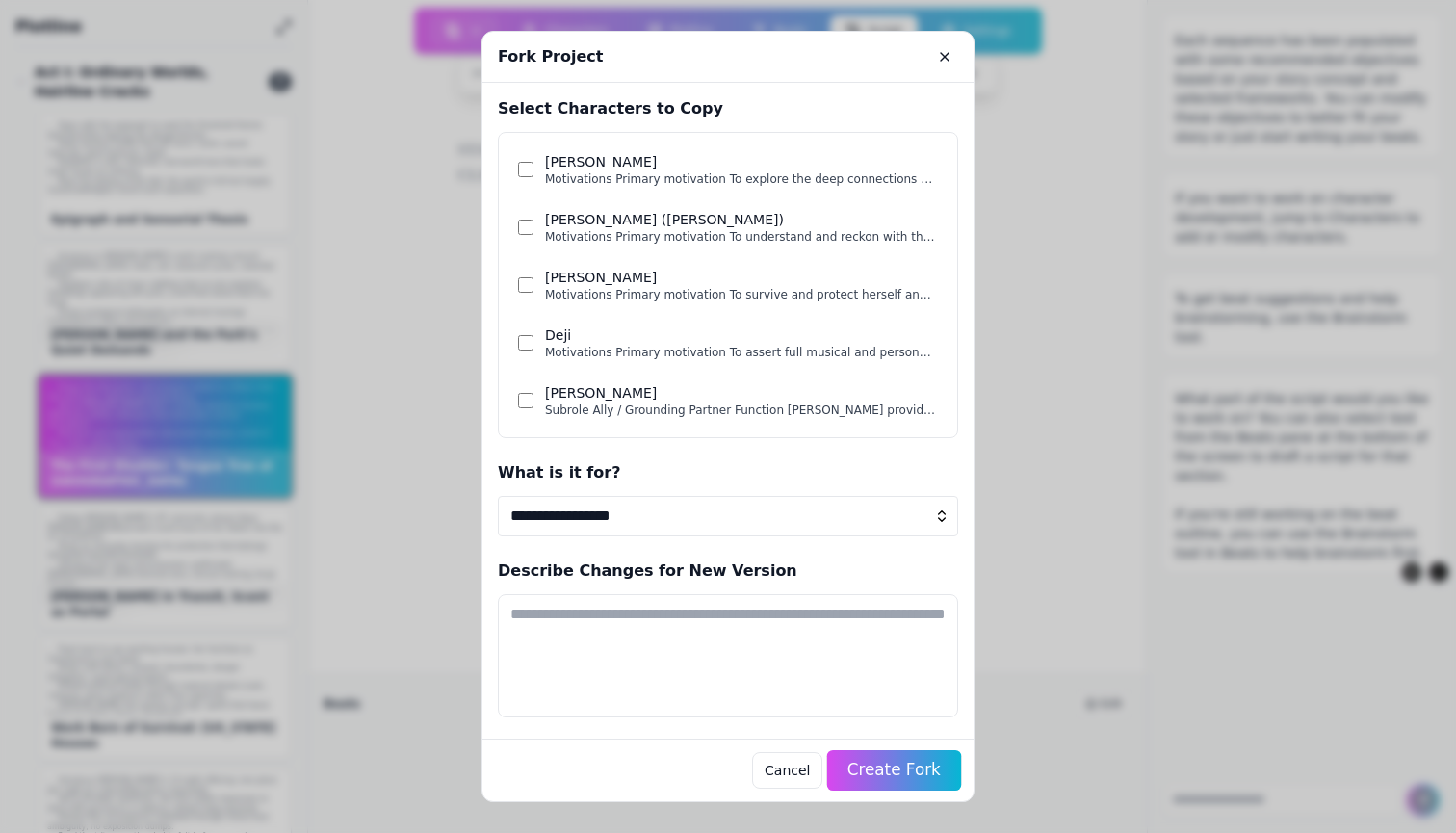
click at [914, 772] on span "Create Fork" at bounding box center [894, 771] width 93 height 20
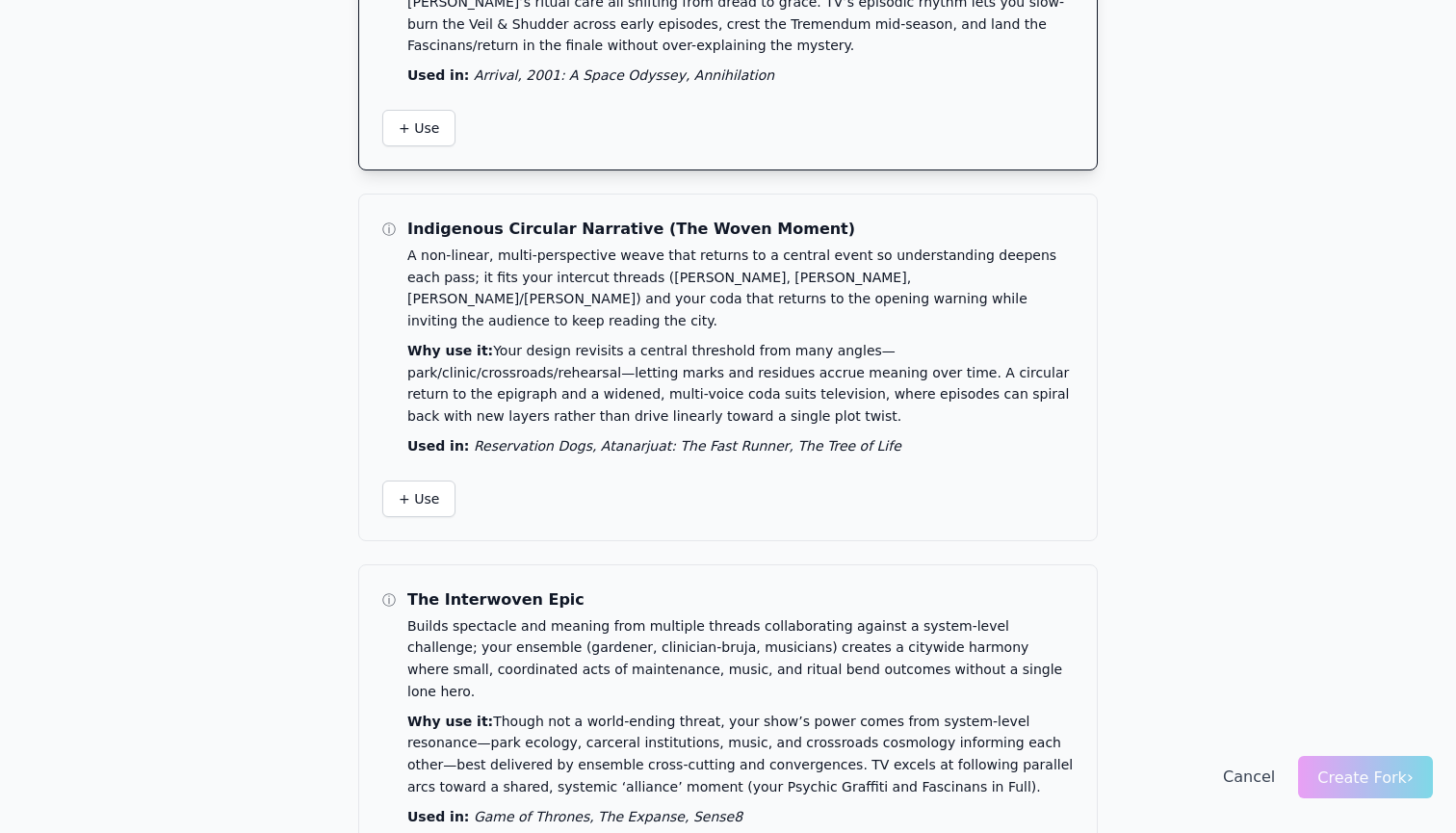
scroll to position [351, 0]
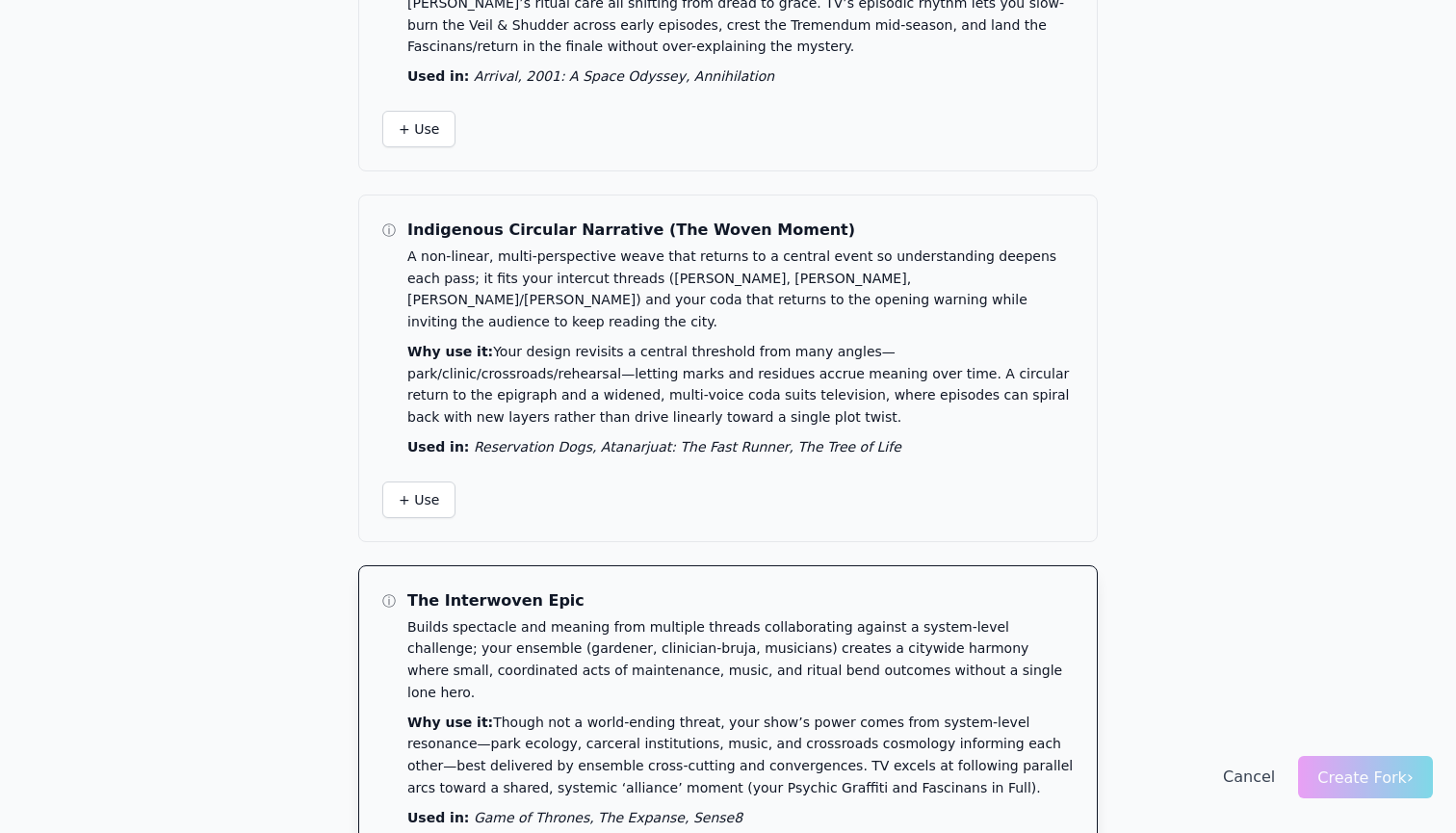
click at [726, 712] on p "Why use it: Though not a world‑ending threat, your show’s power comes from syst…" at bounding box center [740, 755] width 667 height 88
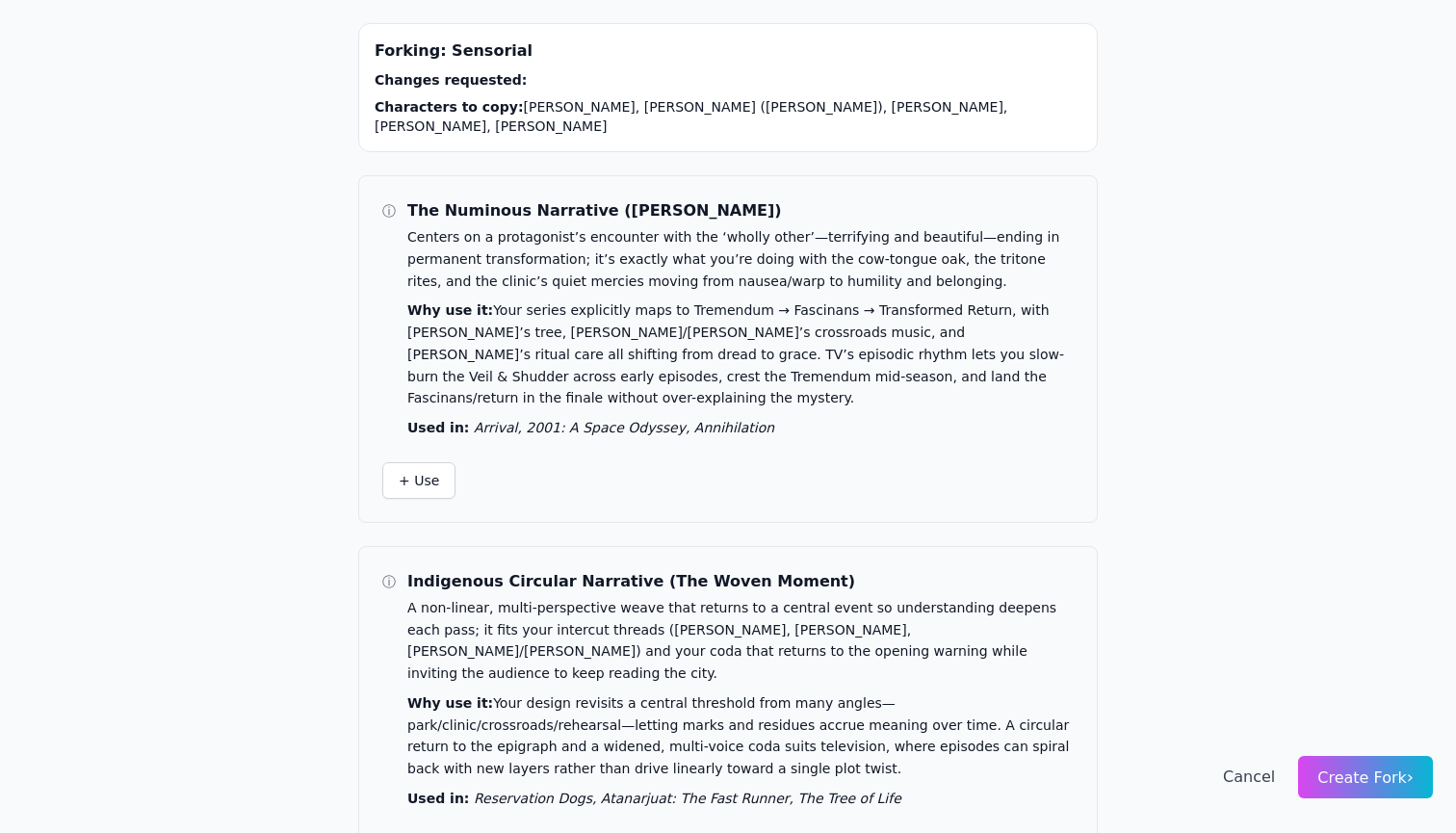
scroll to position [0, 0]
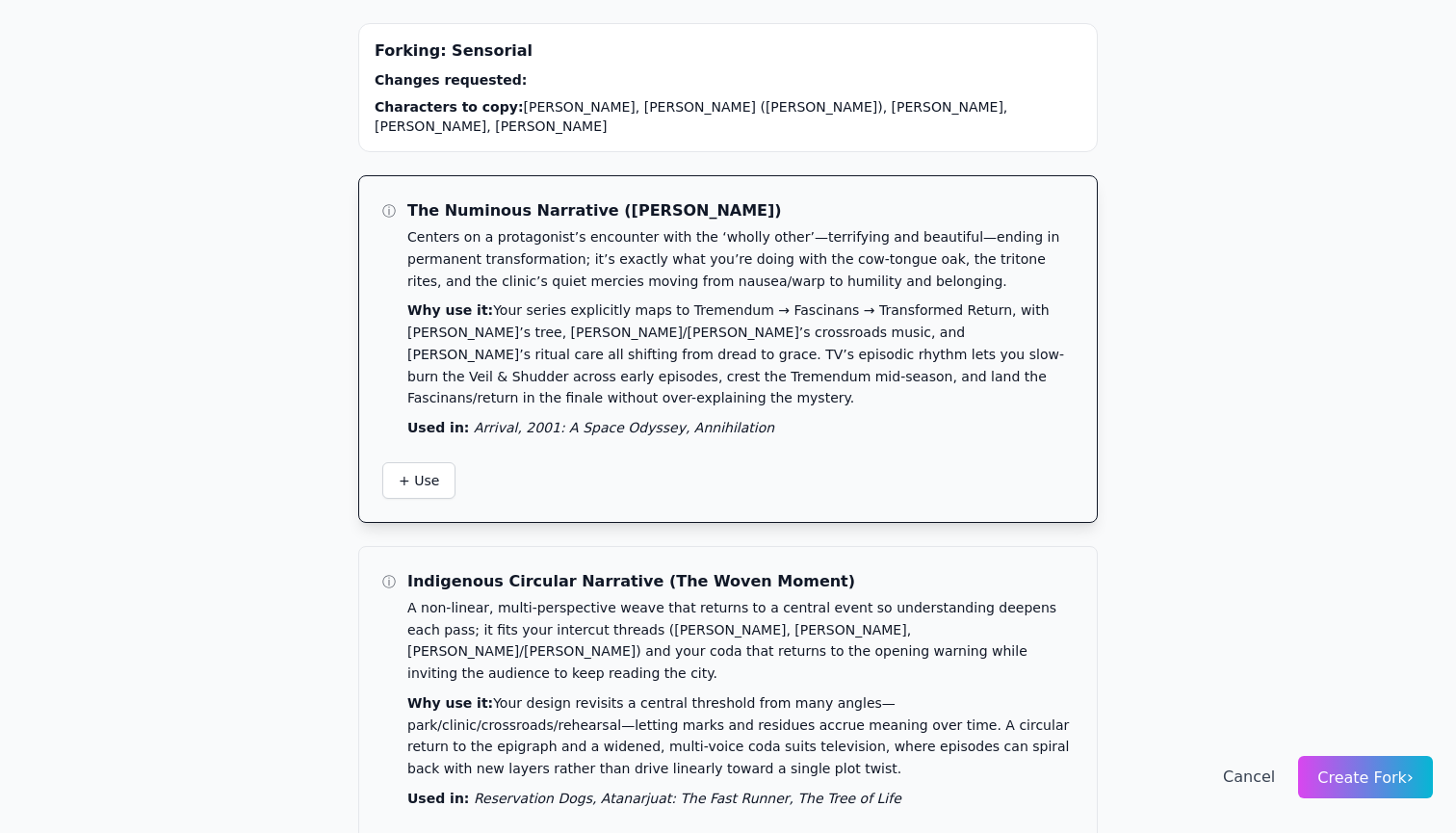
click at [951, 317] on p "Why use it: Your series explicitly maps to Tremendum → Fascinans → Transformed …" at bounding box center [740, 355] width 667 height 110
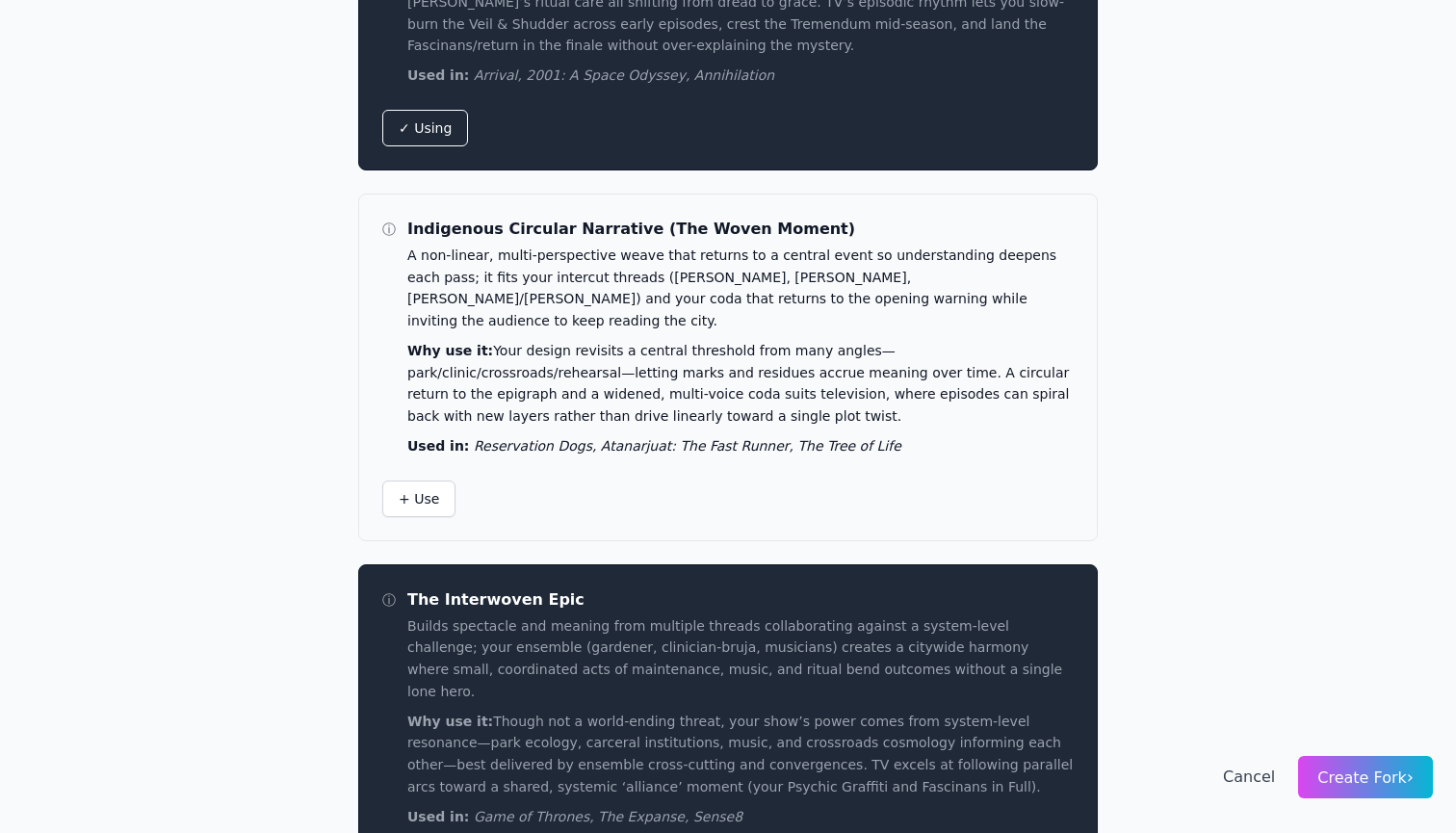
scroll to position [351, 0]
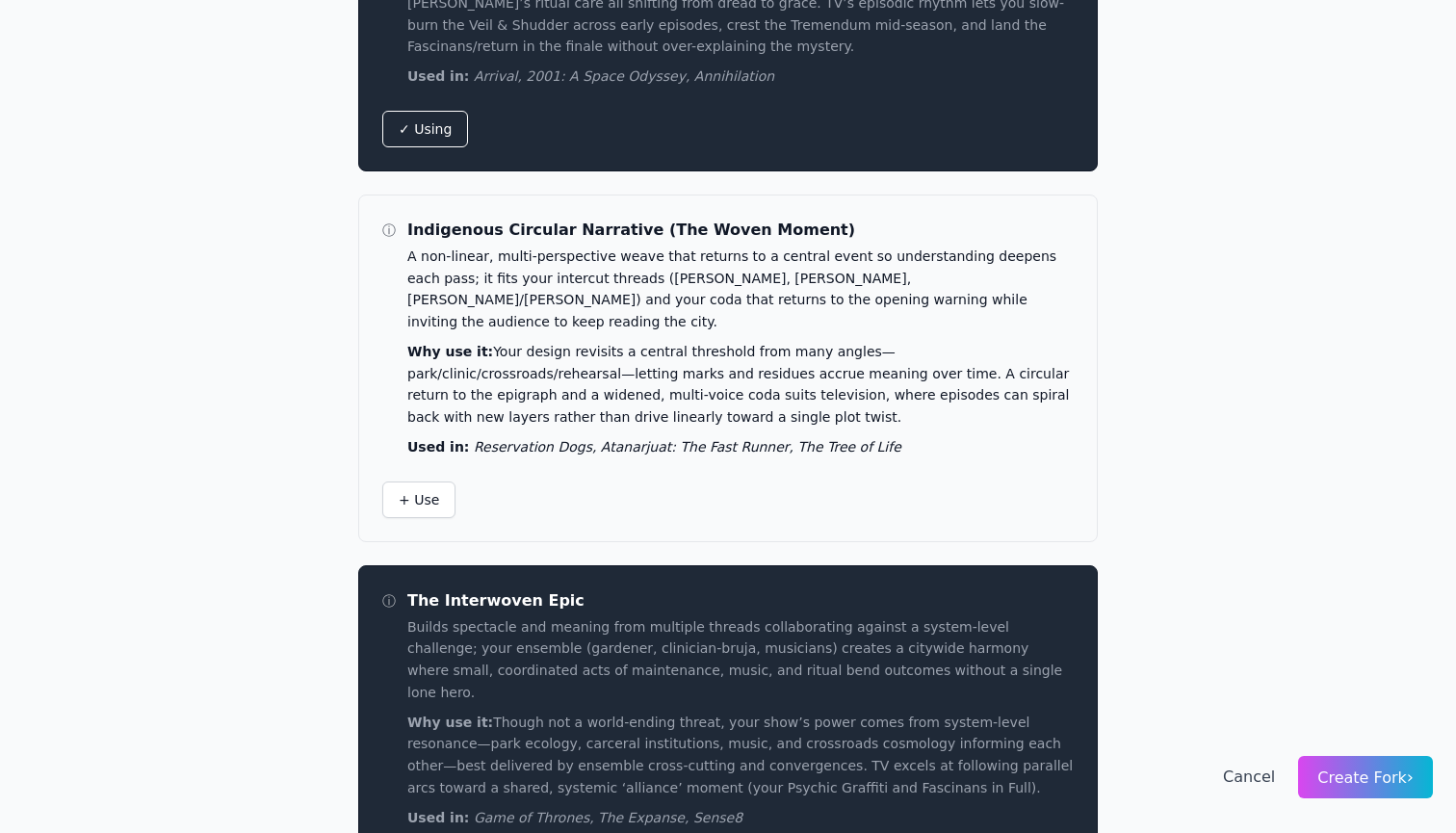
click at [1390, 775] on span "Create Fork ›" at bounding box center [1366, 778] width 96 height 19
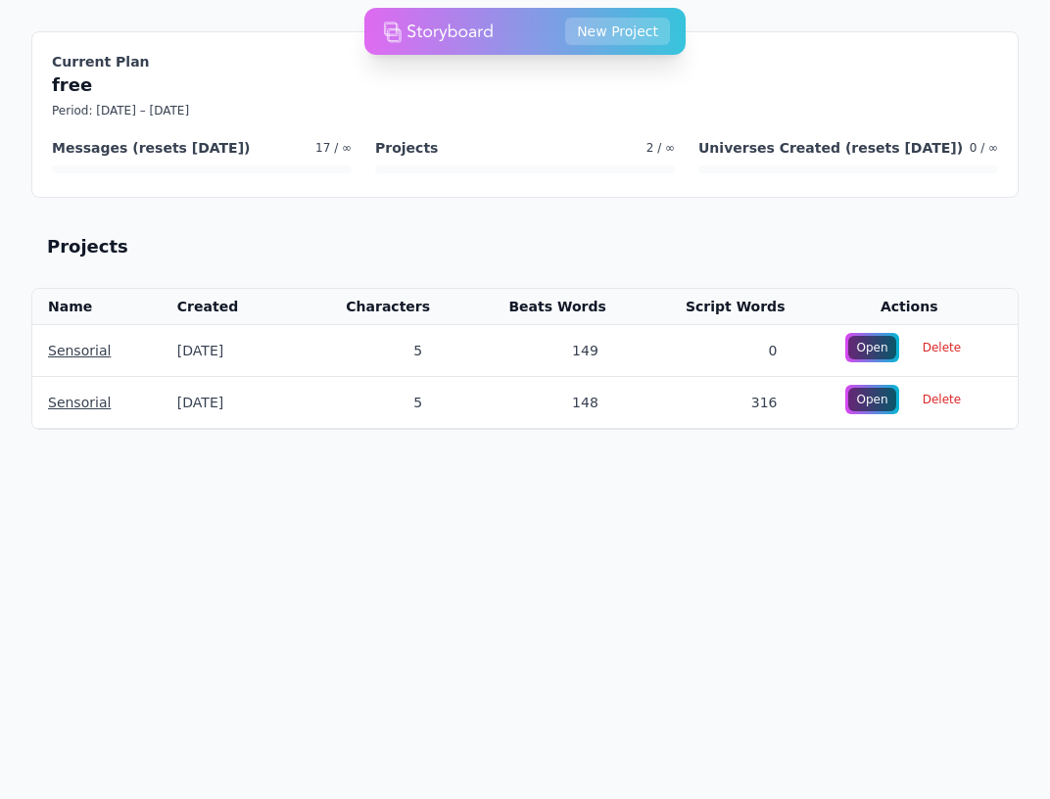
click at [203, 151] on h4 "Messages (resets in 5 days)" at bounding box center [151, 148] width 198 height 20
click at [325, 147] on span "17 / ∞" at bounding box center [333, 148] width 36 height 16
click at [872, 351] on div "Open" at bounding box center [871, 348] width 49 height 24
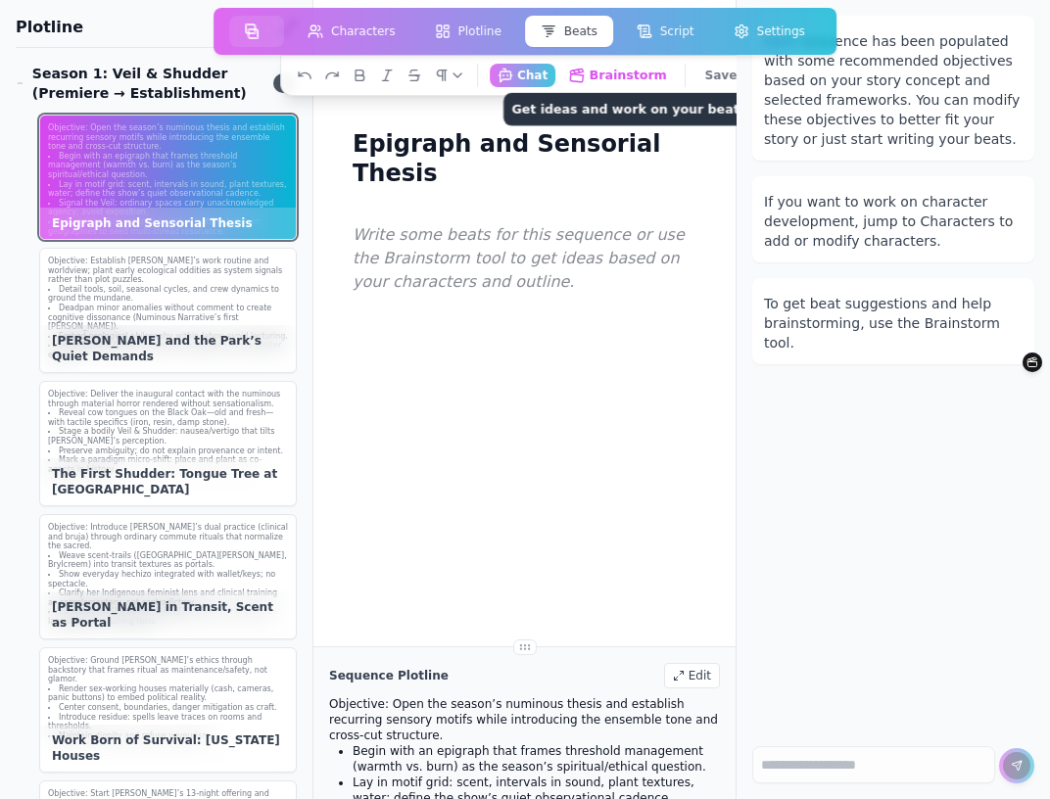
click at [606, 73] on button "Brainstorm Get ideas and work on your beats" at bounding box center [617, 75] width 115 height 24
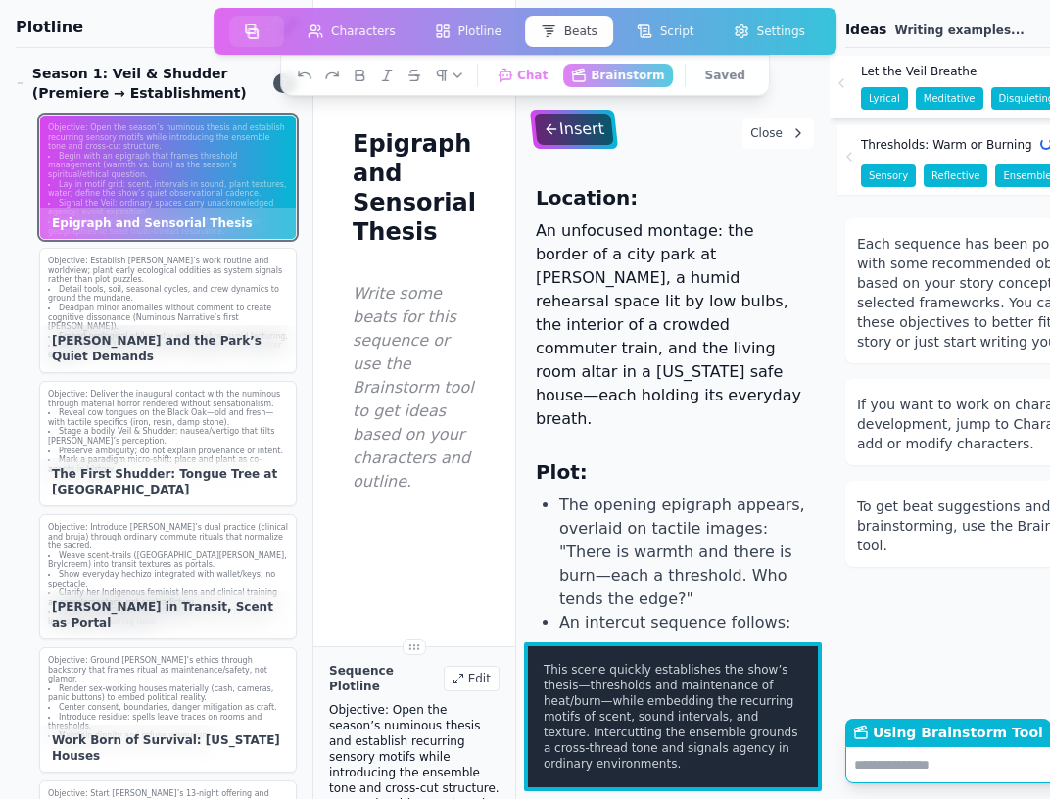
click at [562, 121] on div "Insert" at bounding box center [573, 129] width 79 height 31
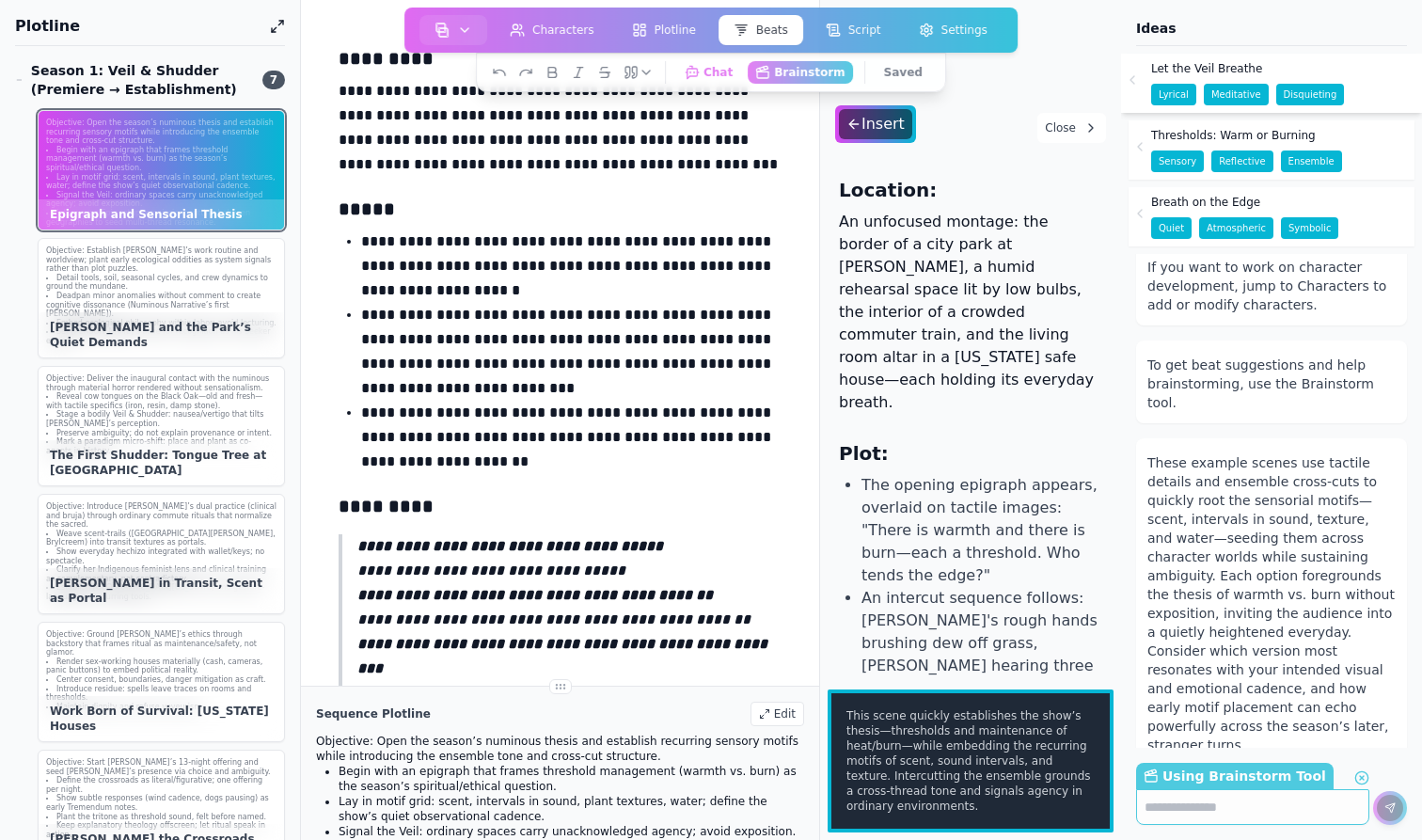
scroll to position [142, 0]
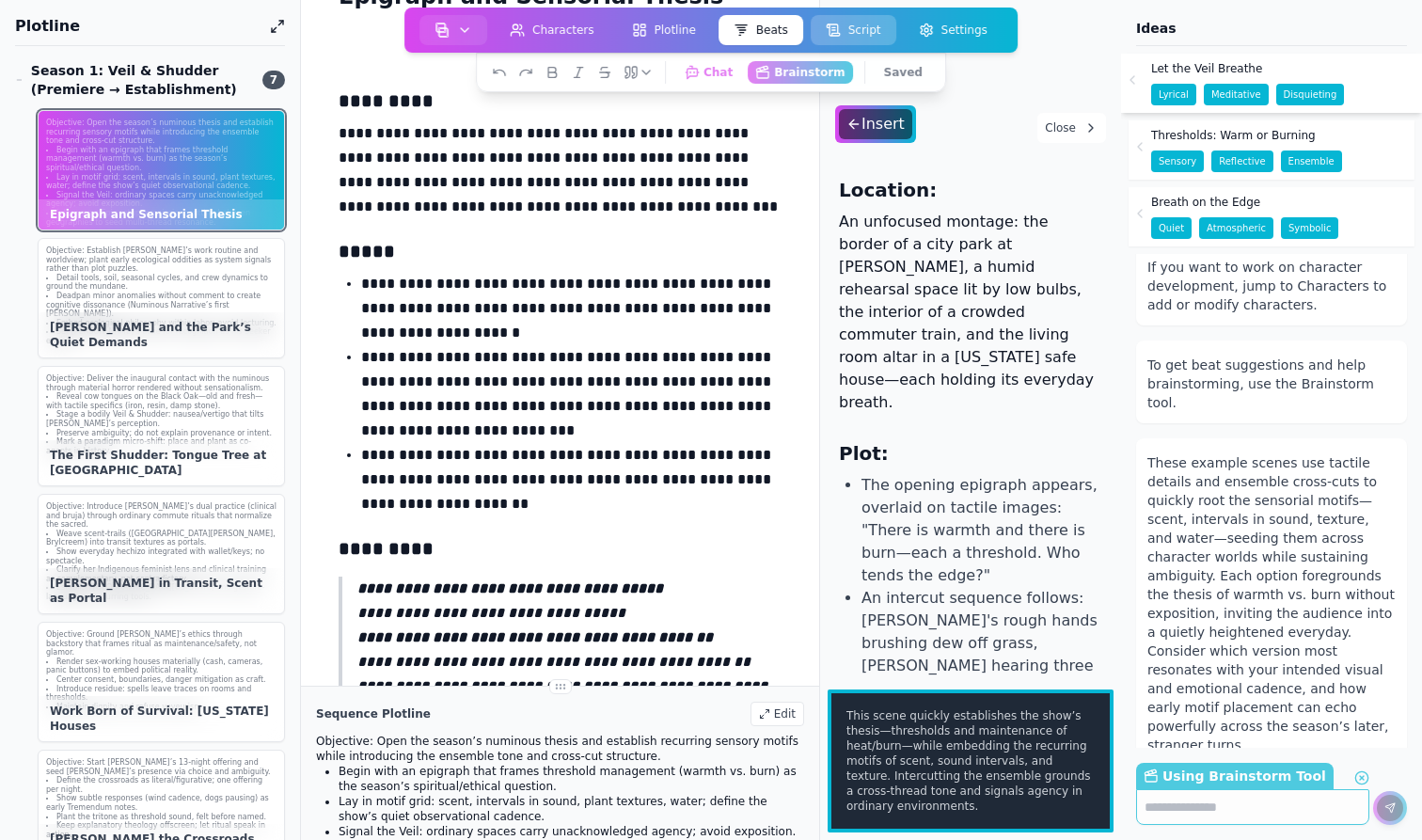
click at [862, 31] on button "Script" at bounding box center [853, 30] width 85 height 30
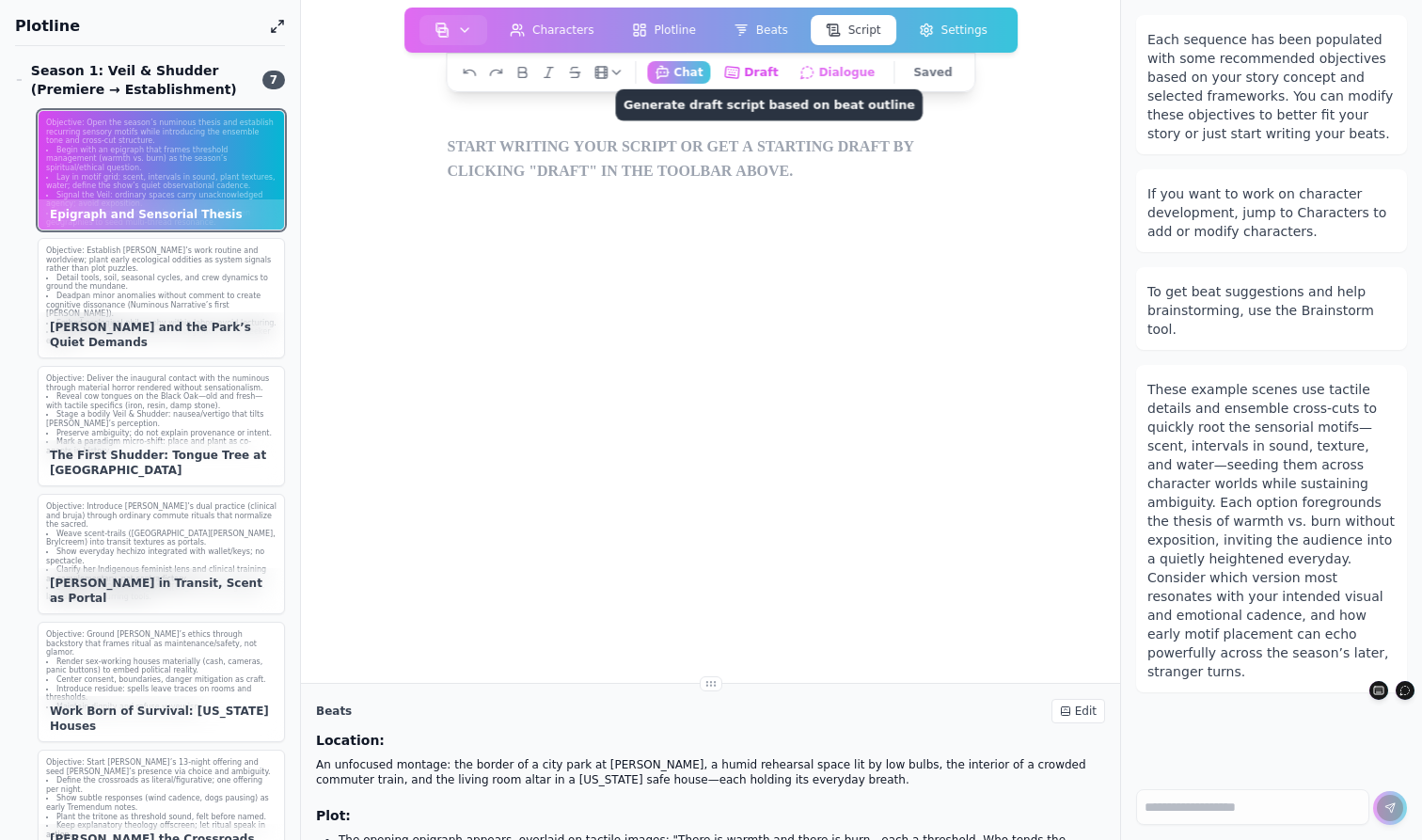
click at [773, 74] on button "Draft Generate draft script based on beat outline" at bounding box center [751, 72] width 69 height 23
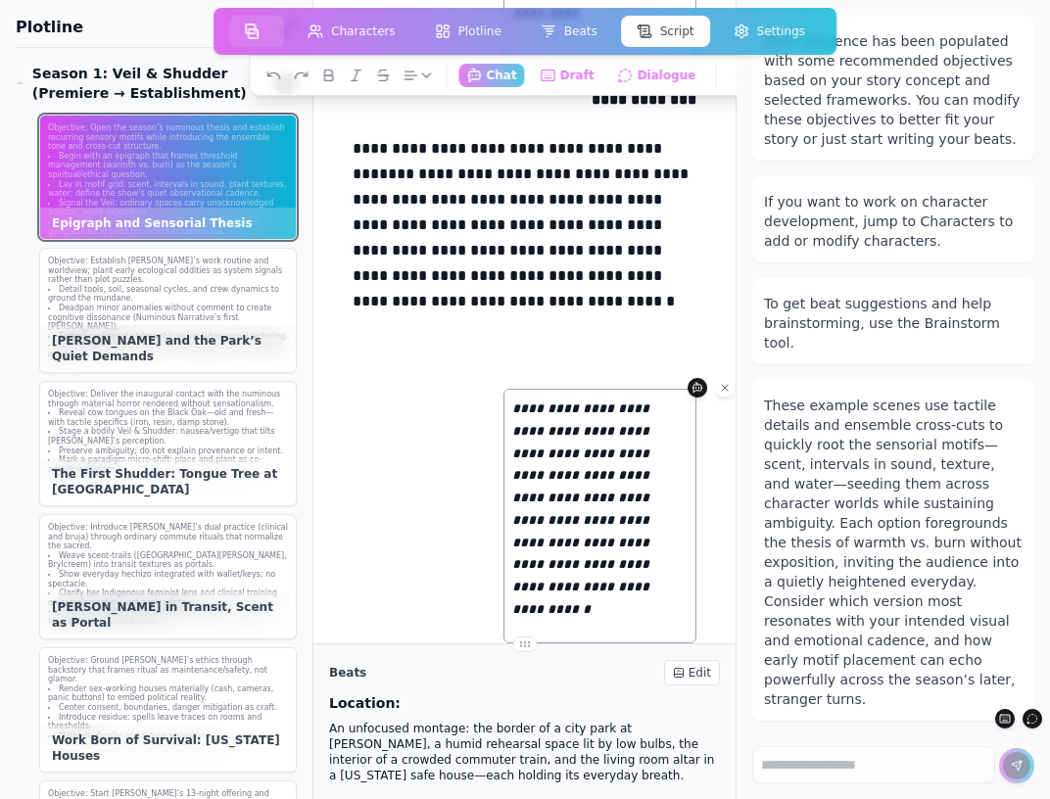
scroll to position [1483, 0]
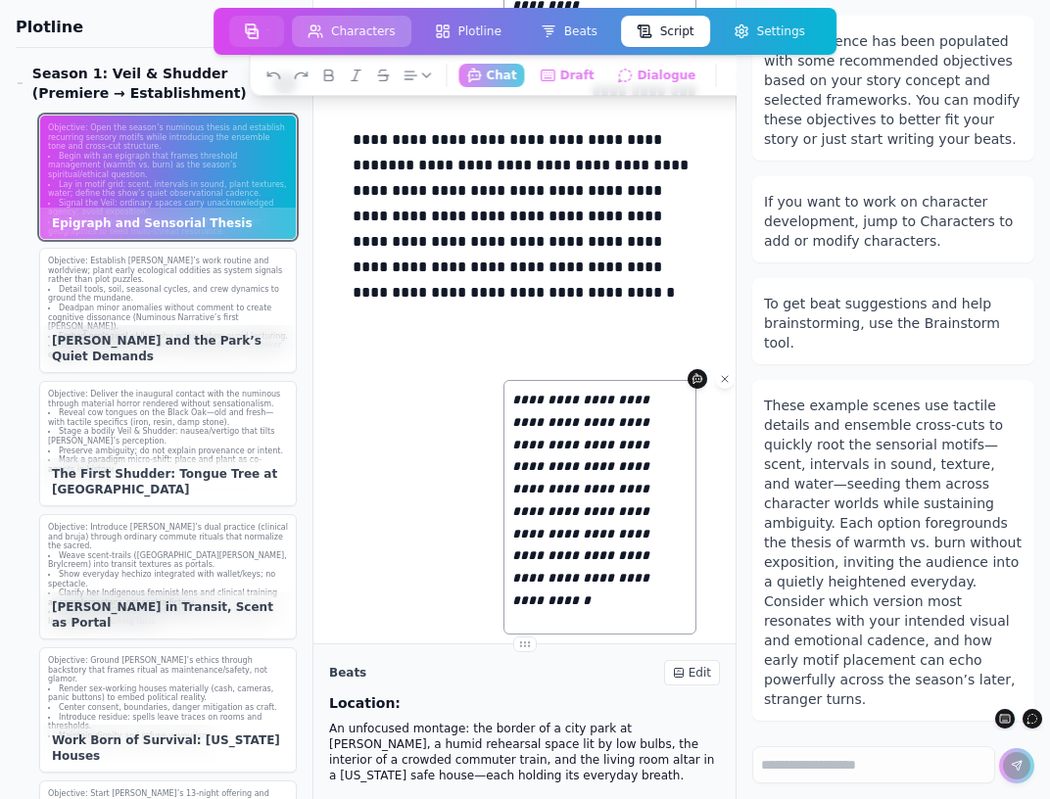
click at [351, 28] on button "Characters" at bounding box center [351, 31] width 119 height 31
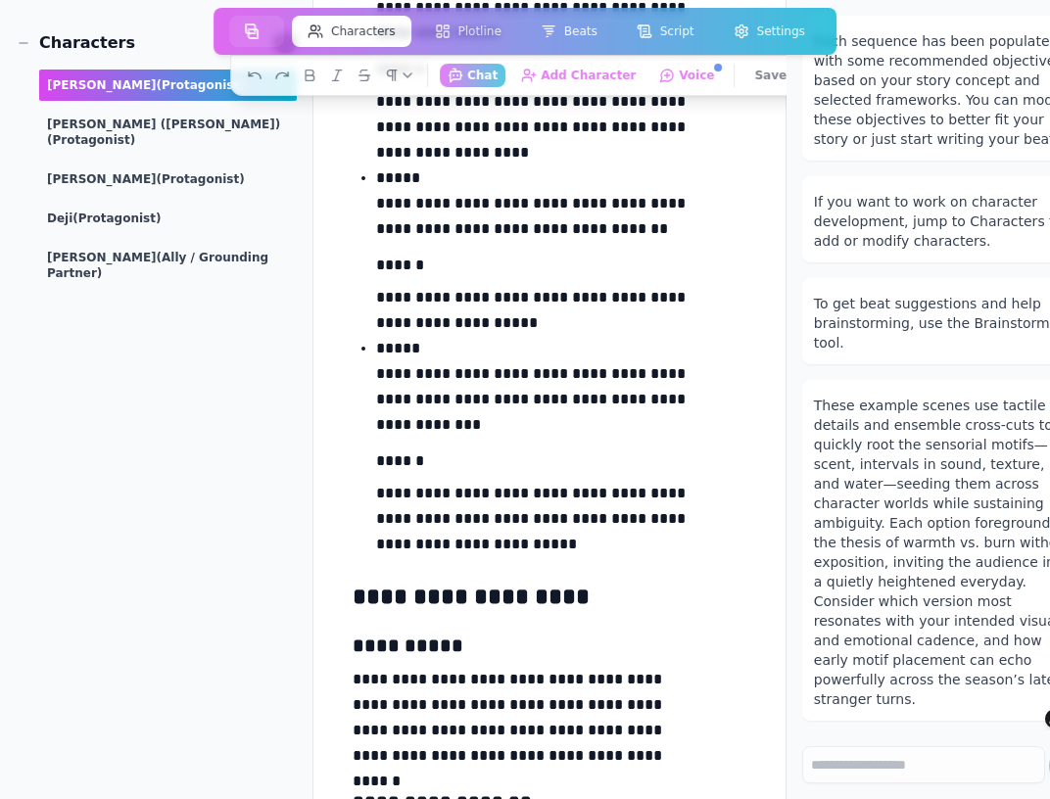
scroll to position [4063, 0]
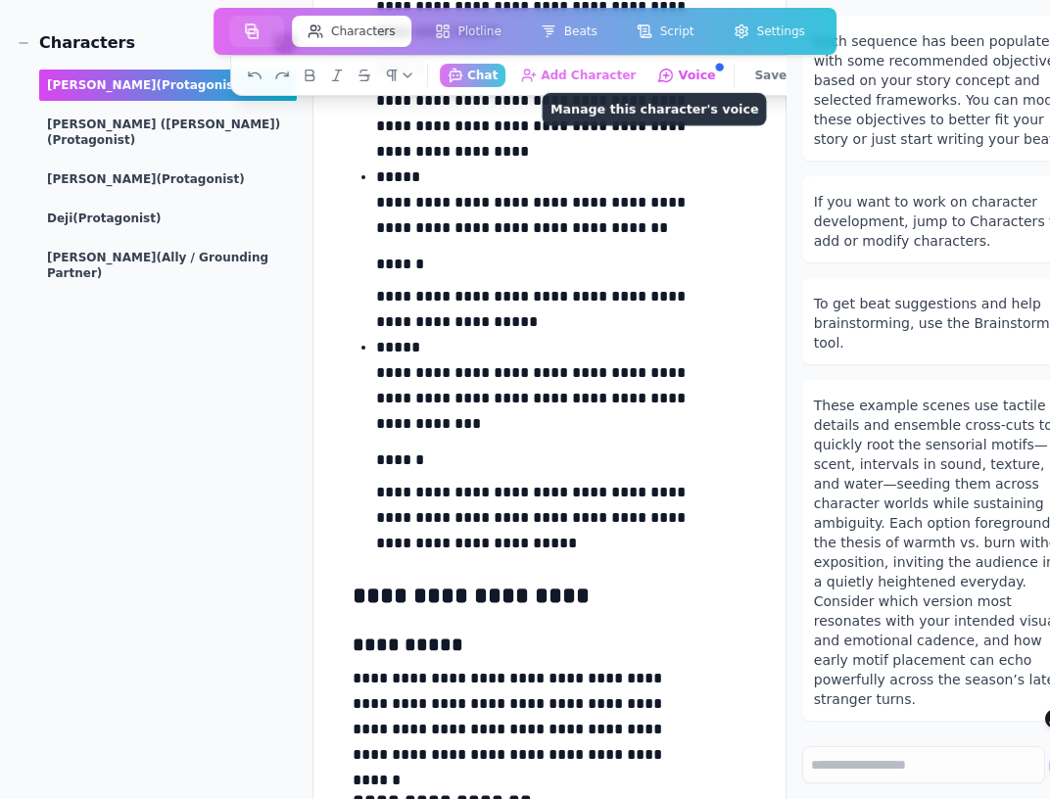
click at [686, 76] on button "Voice Manage this character's voice" at bounding box center [687, 75] width 74 height 24
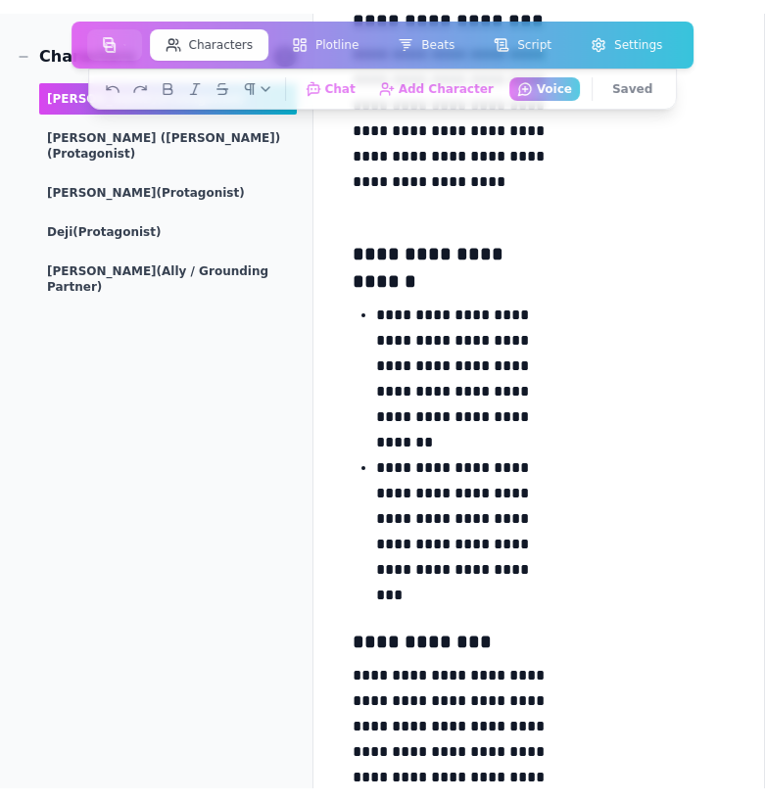
scroll to position [281, 0]
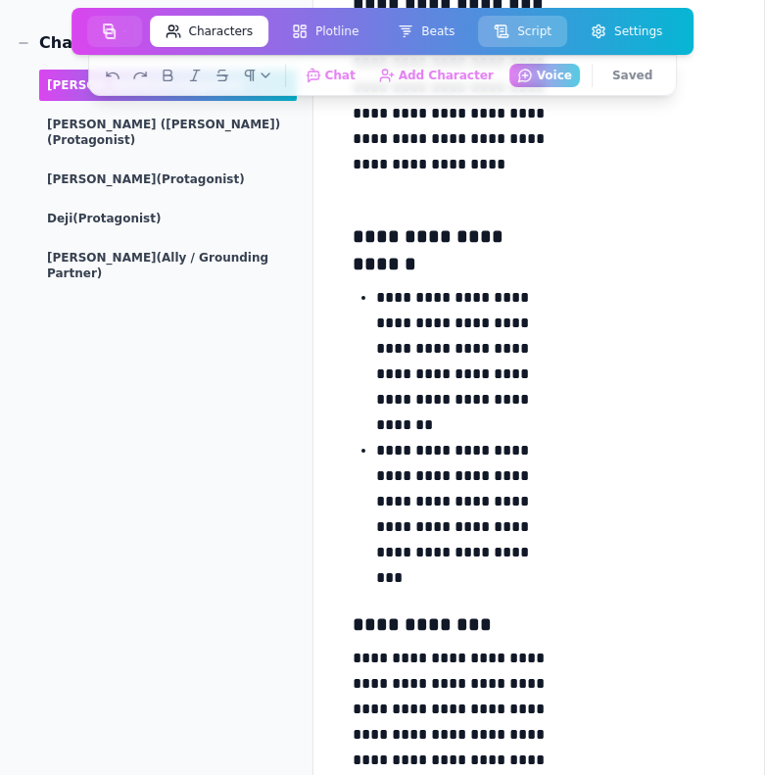
click at [537, 24] on button "Script" at bounding box center [522, 31] width 89 height 31
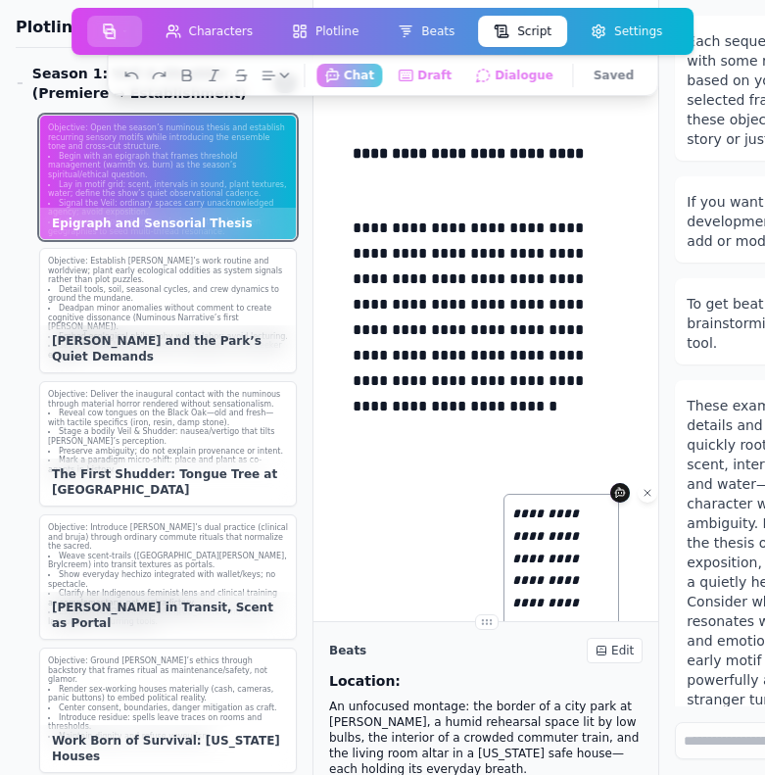
click at [125, 32] on icon "button" at bounding box center [124, 32] width 2 height 16
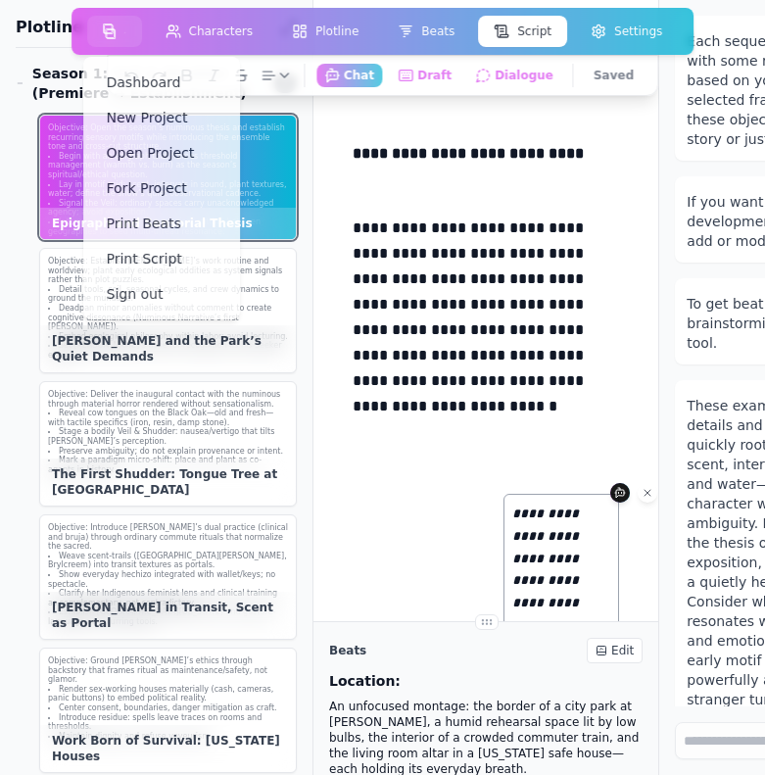
click at [419, 299] on p "**********" at bounding box center [486, 342] width 266 height 255
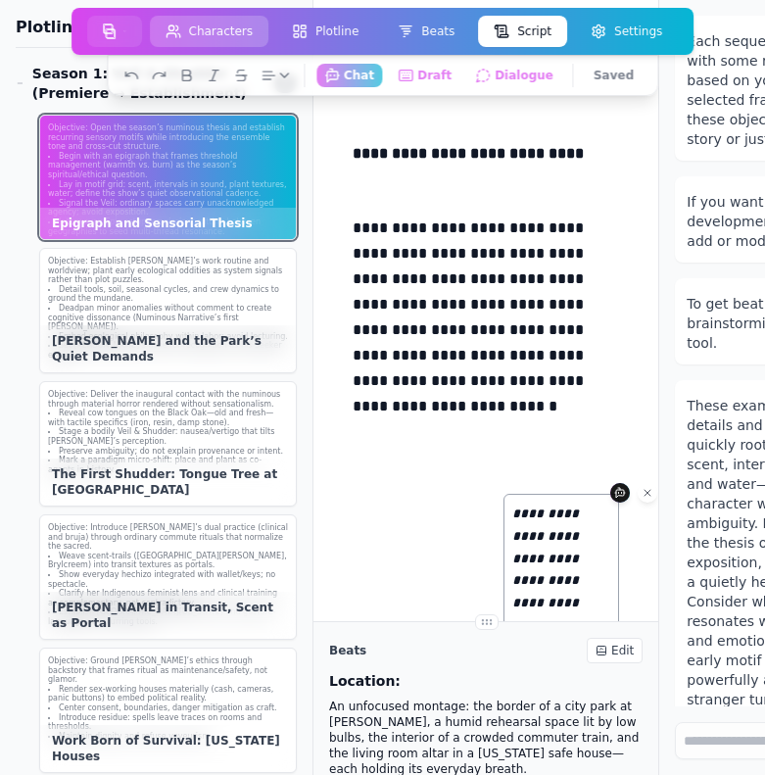
click at [230, 25] on button "Characters" at bounding box center [209, 31] width 119 height 31
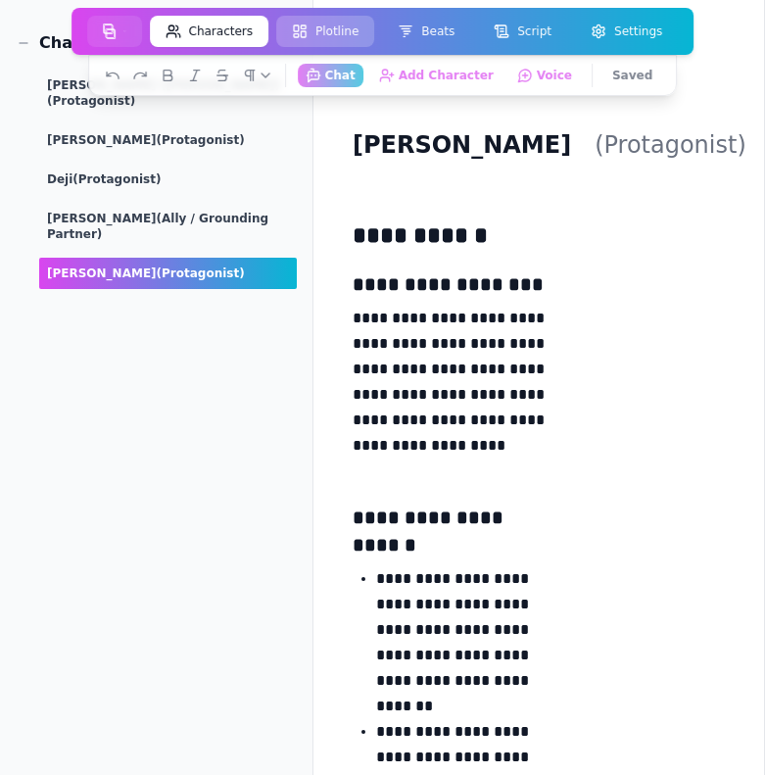
click at [338, 26] on button "Plotline" at bounding box center [325, 31] width 98 height 31
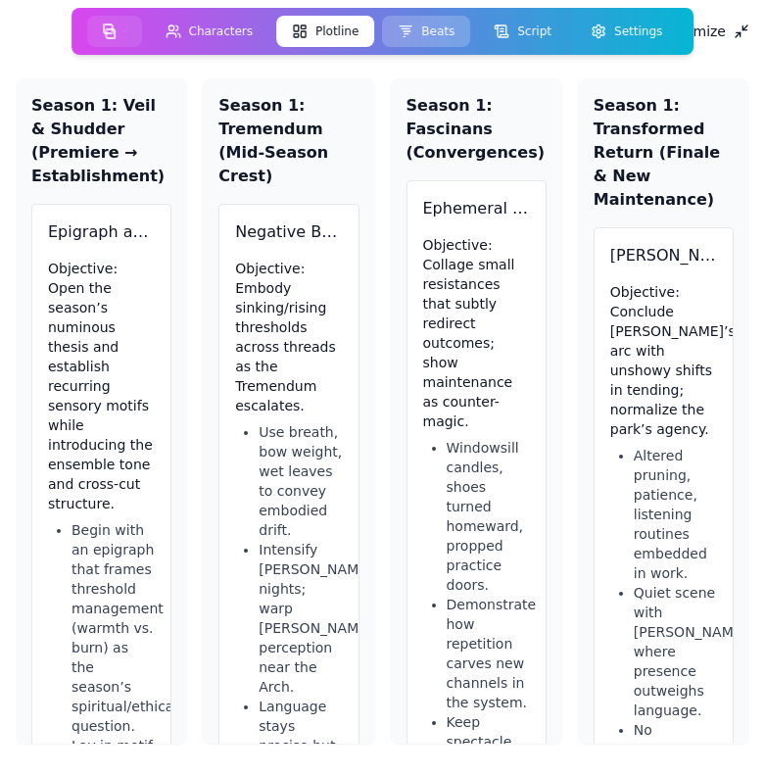
click at [436, 24] on button "Beats" at bounding box center [426, 31] width 88 height 31
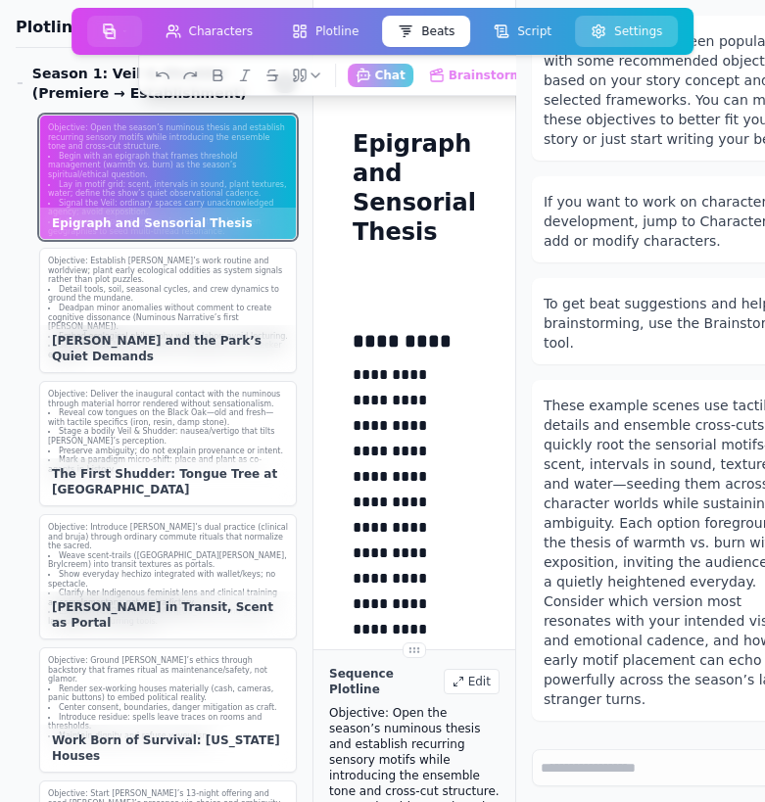
click at [638, 30] on button "Settings" at bounding box center [626, 31] width 103 height 31
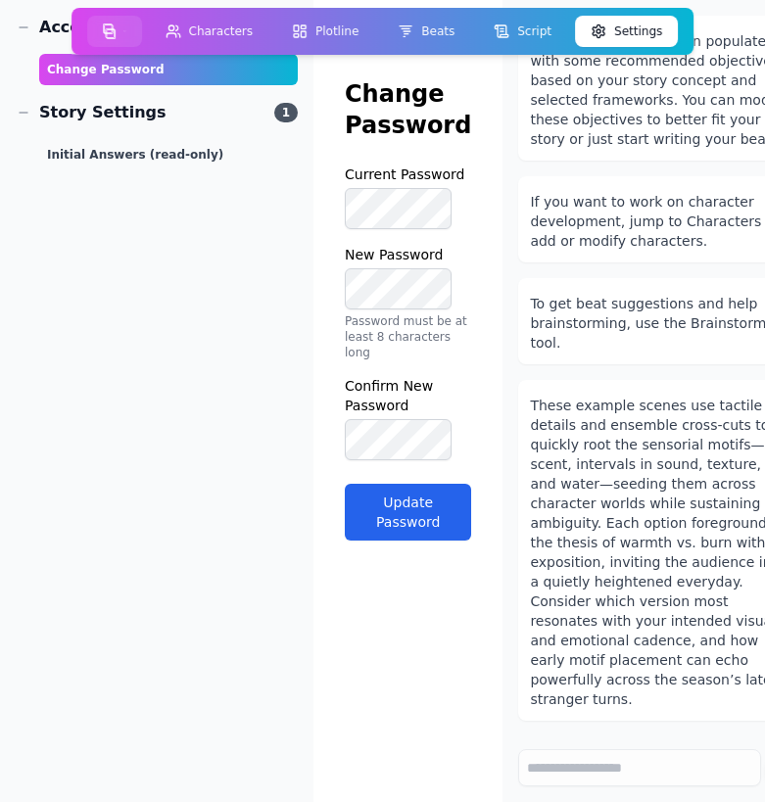
click at [638, 30] on button "Settings" at bounding box center [626, 31] width 103 height 31
click at [110, 30] on img "button" at bounding box center [110, 32] width 14 height 16
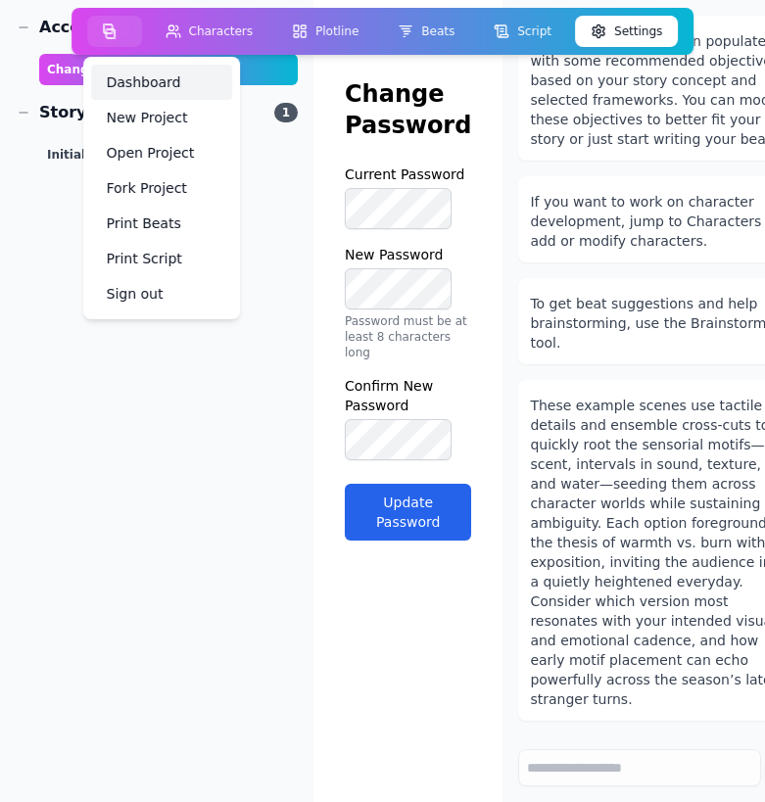
click at [133, 76] on link "Dashboard" at bounding box center [161, 82] width 141 height 35
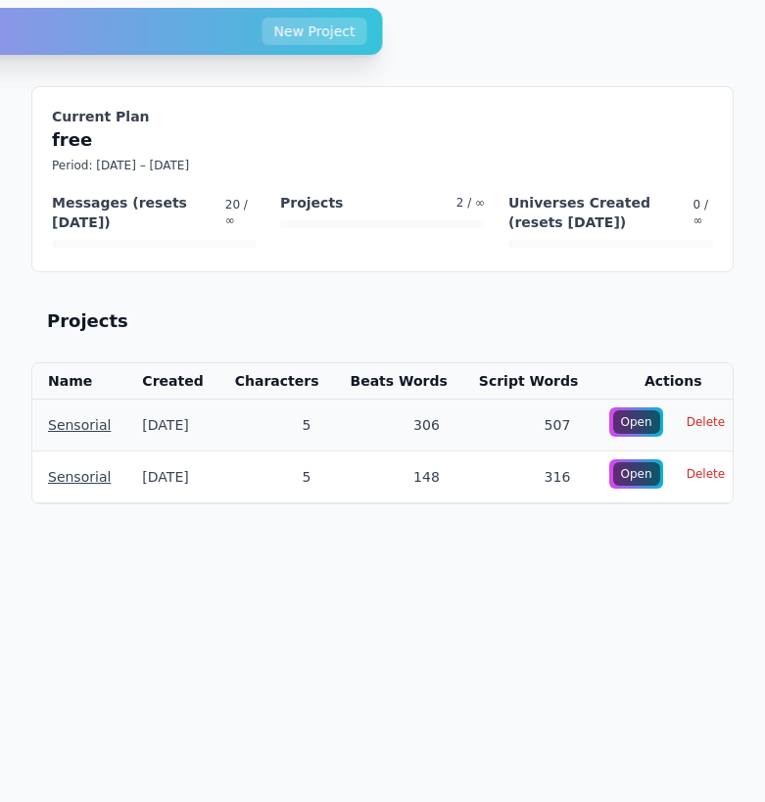
click at [88, 427] on link "Sensorial" at bounding box center [79, 425] width 63 height 16
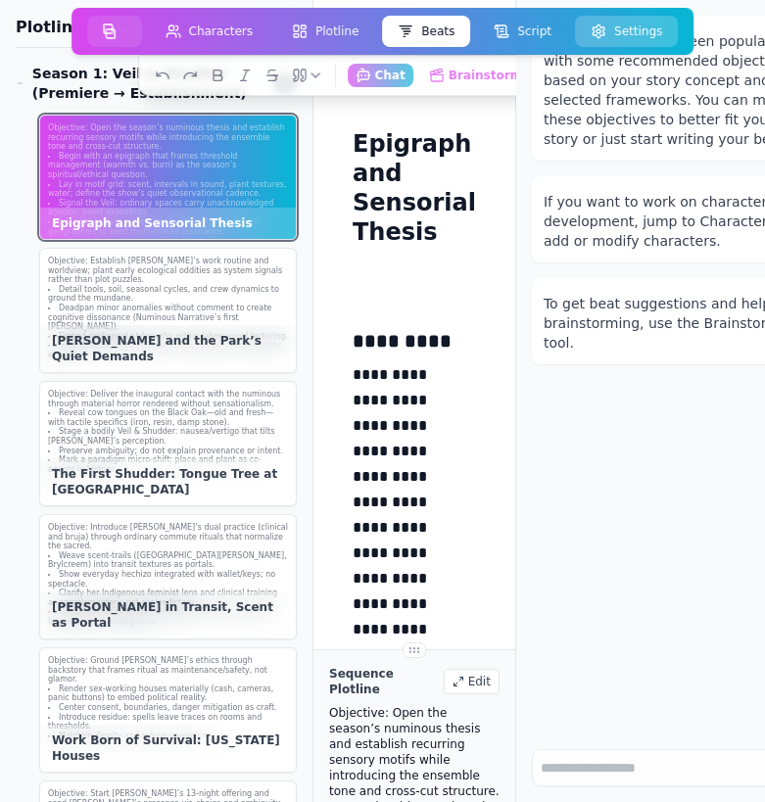
click at [644, 35] on button "Settings" at bounding box center [626, 31] width 103 height 31
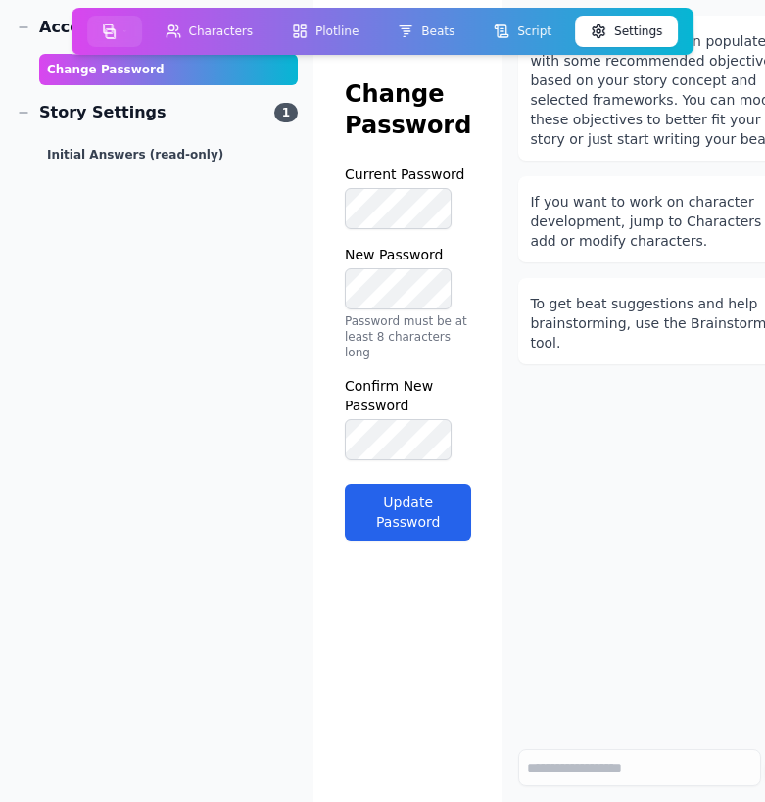
click at [613, 29] on button "Settings" at bounding box center [626, 31] width 103 height 31
click at [125, 35] on icon "button" at bounding box center [124, 32] width 2 height 16
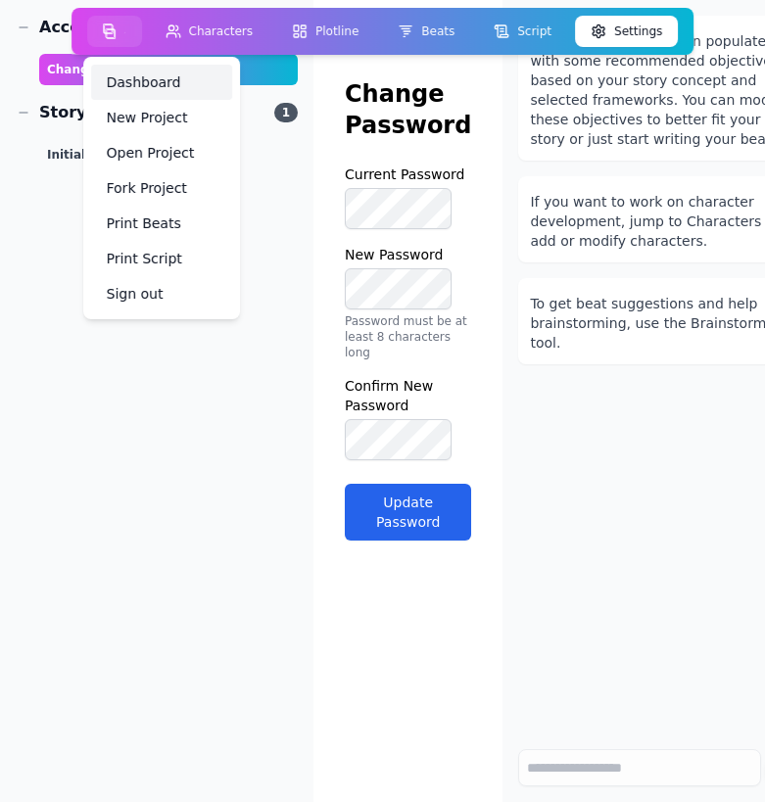
click at [138, 78] on link "Dashboard" at bounding box center [161, 82] width 141 height 35
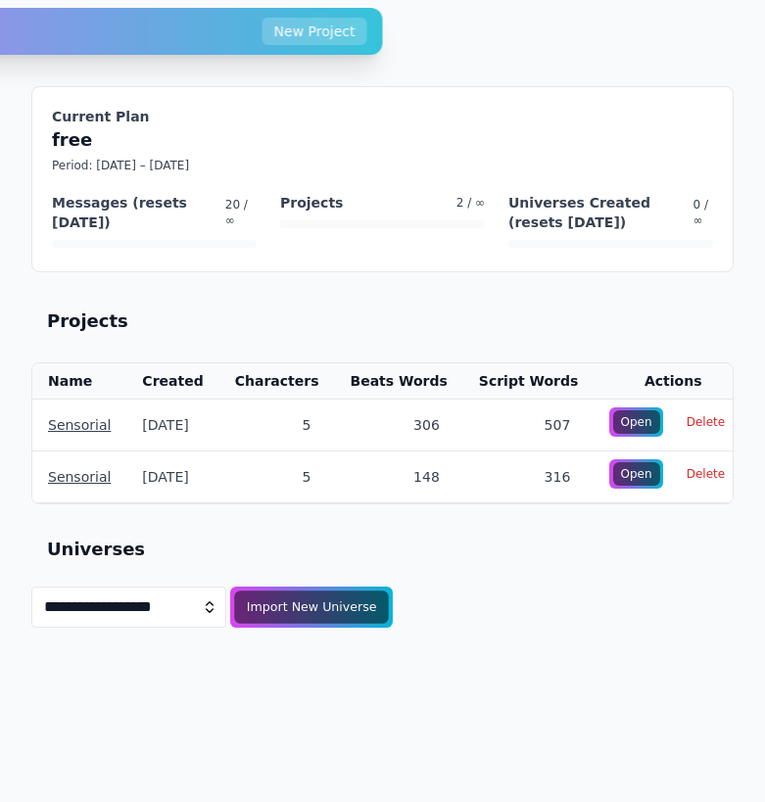
click at [295, 607] on div "Import New Universe" at bounding box center [311, 607] width 155 height 33
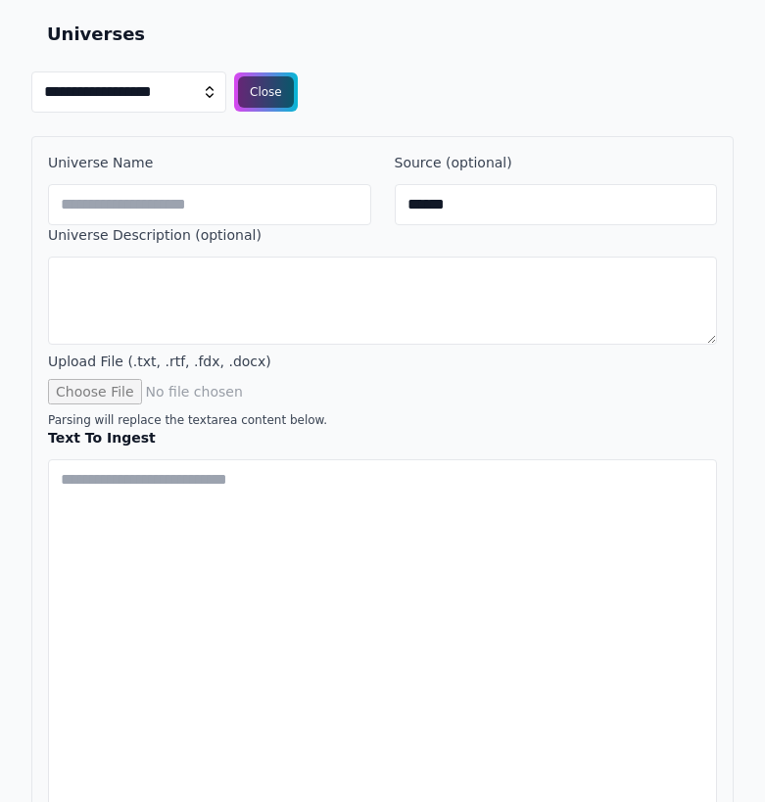
scroll to position [533, 0]
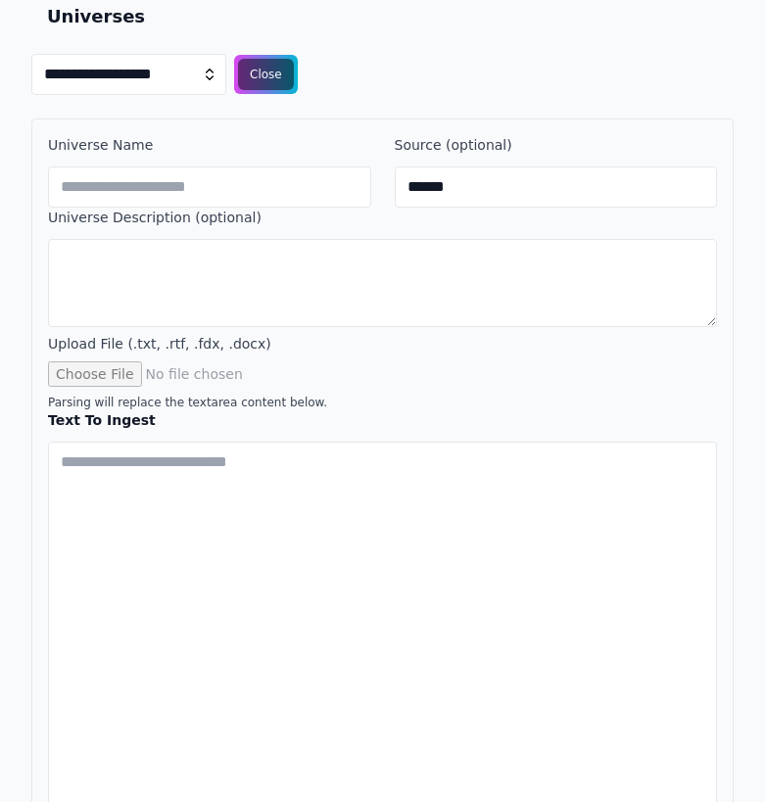
click at [120, 373] on input "file" at bounding box center [382, 373] width 669 height 25
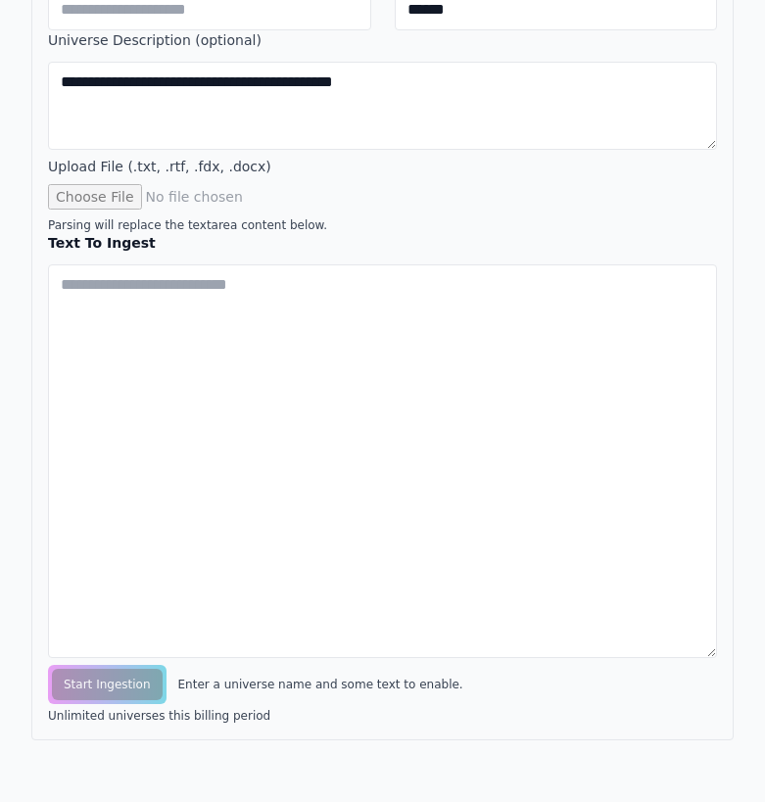
scroll to position [708, 0]
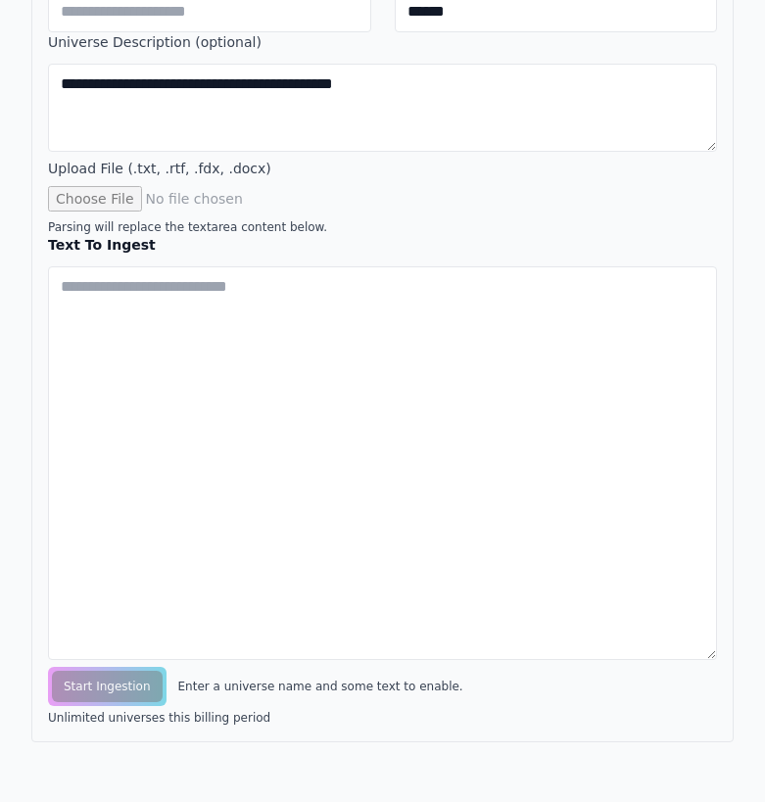
type textarea "**********"
click at [125, 199] on input "file" at bounding box center [382, 198] width 669 height 25
type input "**********"
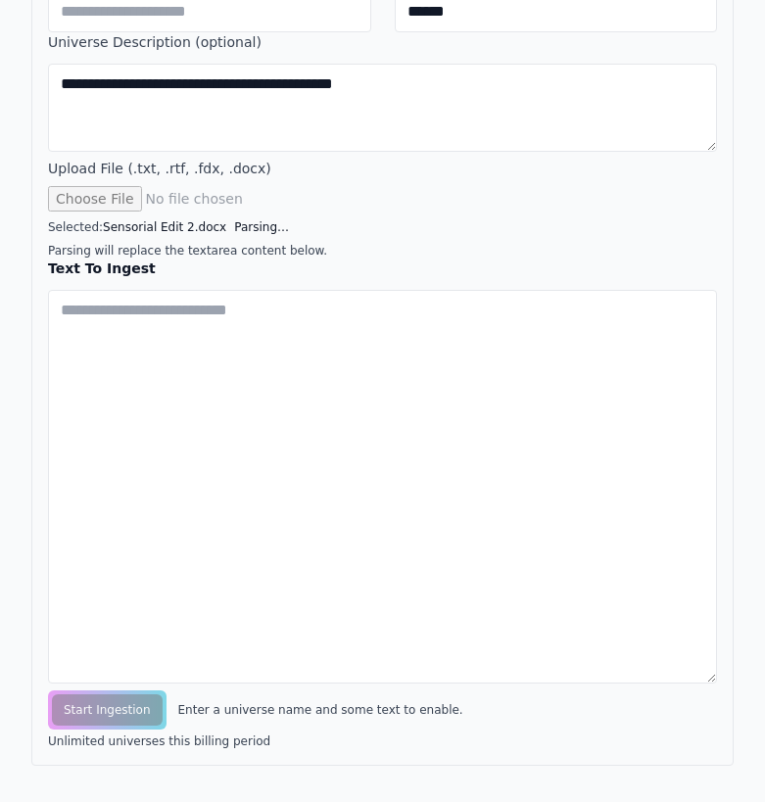
type input "**********"
type textarea "**********"
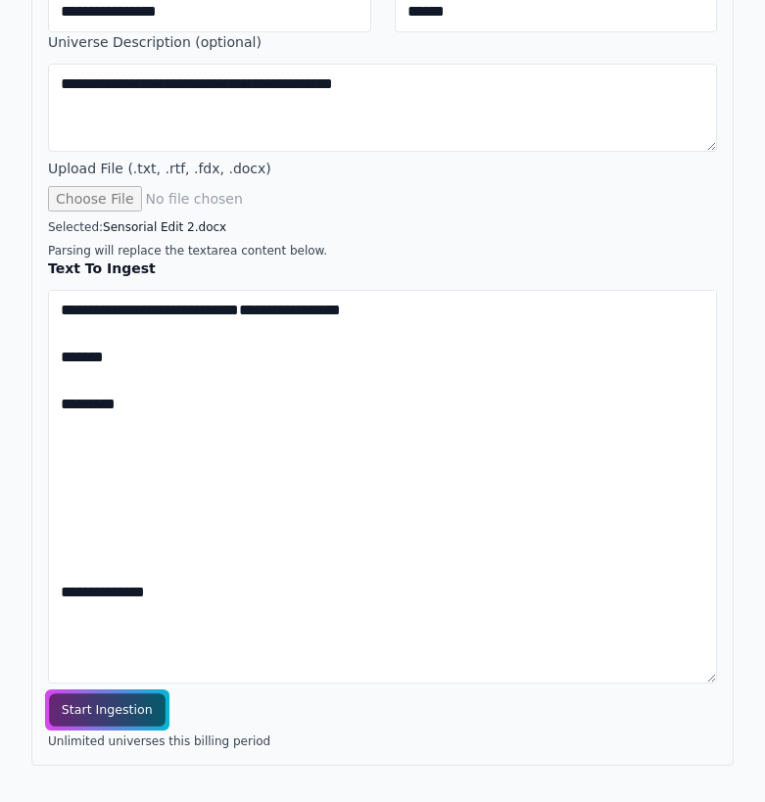
click at [98, 710] on span "Start Ingestion" at bounding box center [107, 709] width 116 height 33
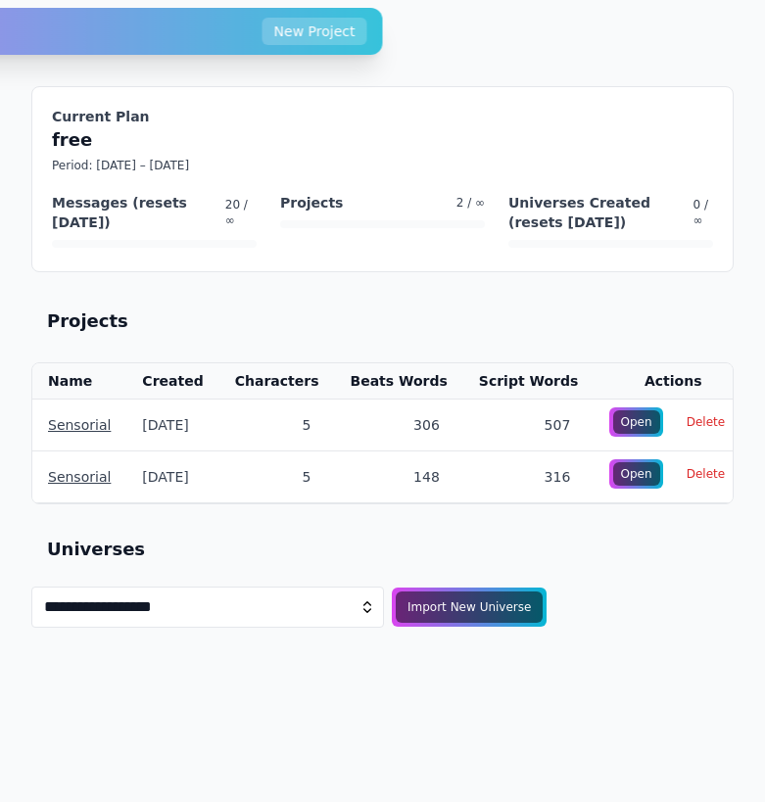
select select "**********"
